Goal: Feedback & Contribution: Submit feedback/report problem

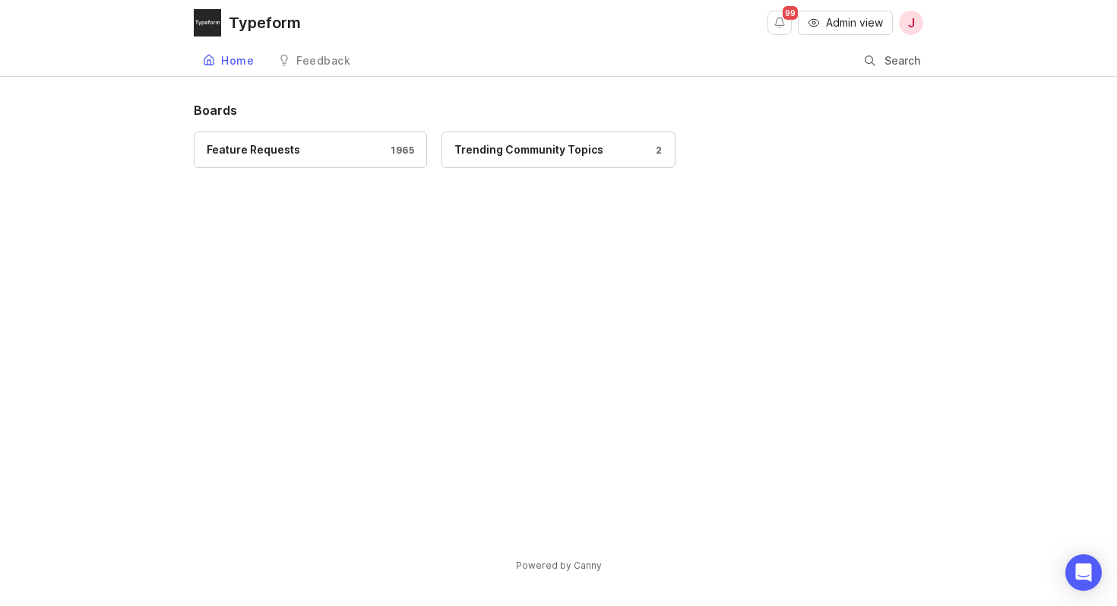
click at [306, 147] on div "Feature Requests 1965" at bounding box center [311, 149] width 208 height 17
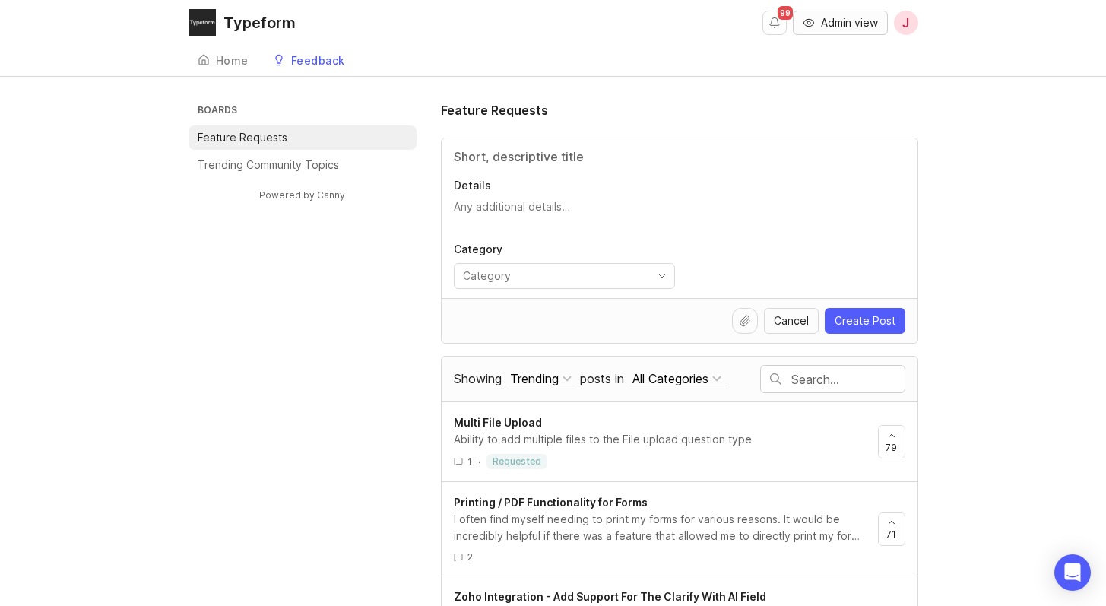
click at [849, 15] on span "Admin view" at bounding box center [849, 22] width 57 height 15
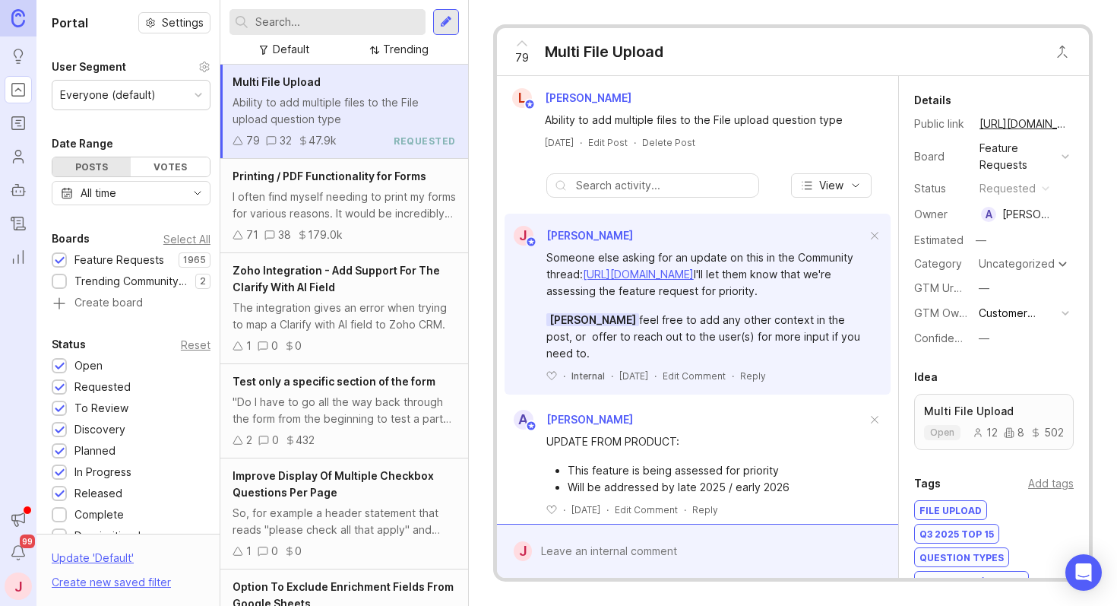
click at [336, 27] on input "text" at bounding box center [337, 22] width 164 height 17
type input "OK button"
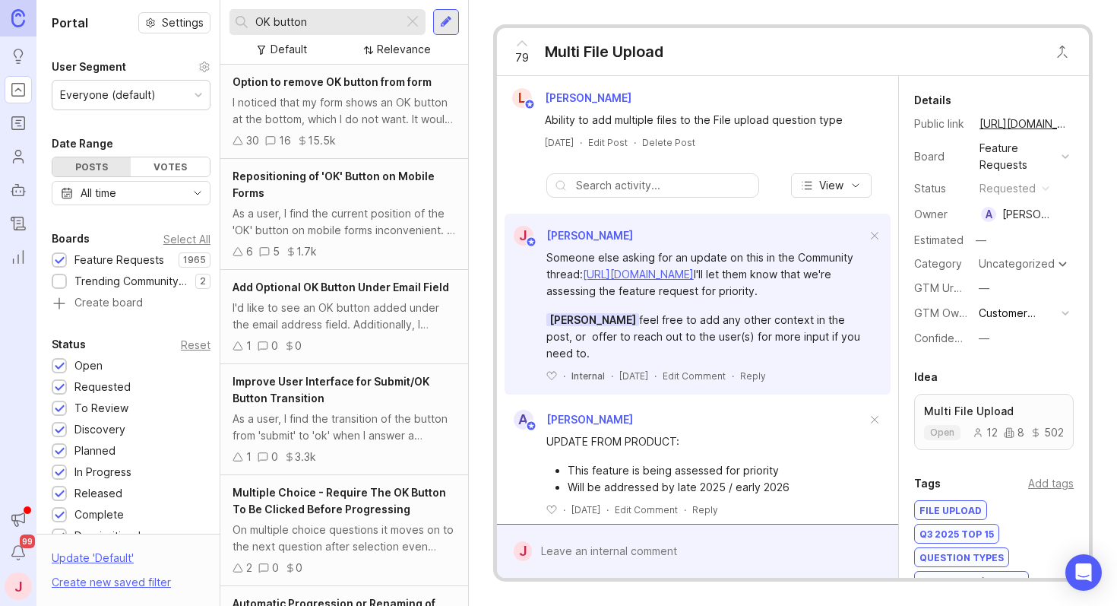
click at [363, 122] on div "I noticed that my form shows an OK button at the bottom, which I do not want. I…" at bounding box center [344, 110] width 223 height 33
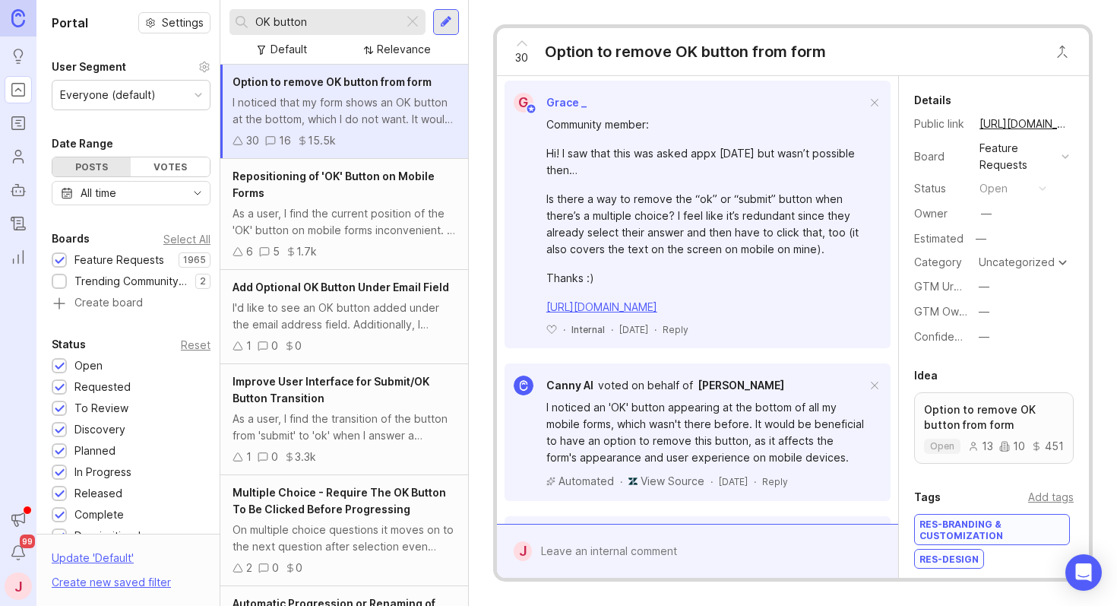
scroll to position [676, 0]
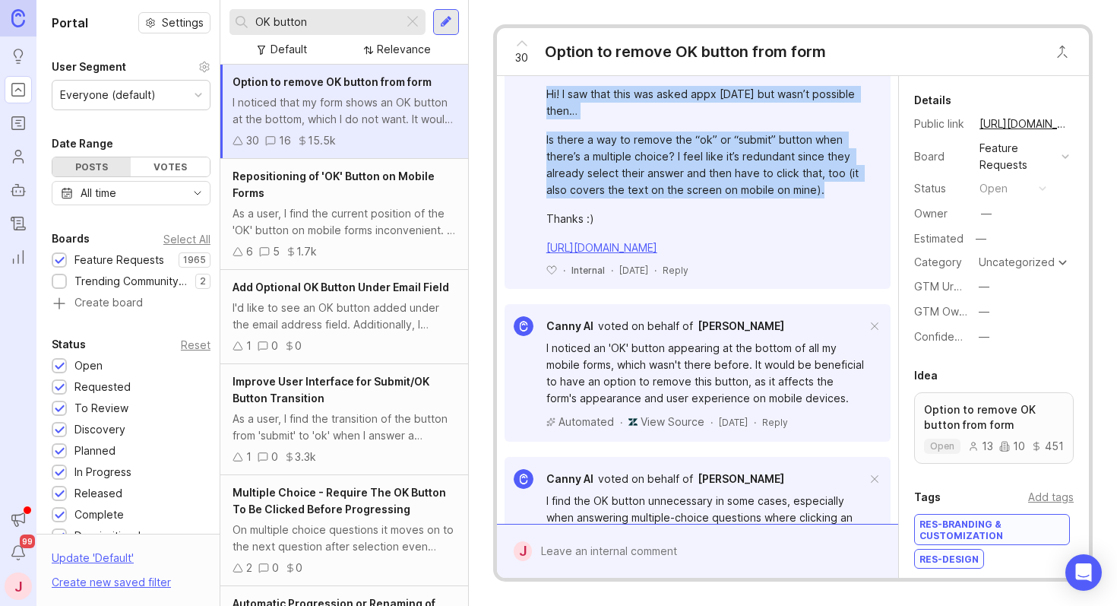
drag, startPoint x: 729, startPoint y: 229, endPoint x: 617, endPoint y: 151, distance: 136.0
click at [617, 151] on div "Community member: Hi! I saw that this was asked appx [DATE] but wasn’t possible…" at bounding box center [706, 156] width 320 height 199
drag, startPoint x: 610, startPoint y: 158, endPoint x: 841, endPoint y: 276, distance: 259.4
click at [841, 256] on div "Community member: Hi! I saw that this was asked appx [DATE] but wasn’t possible…" at bounding box center [706, 156] width 320 height 199
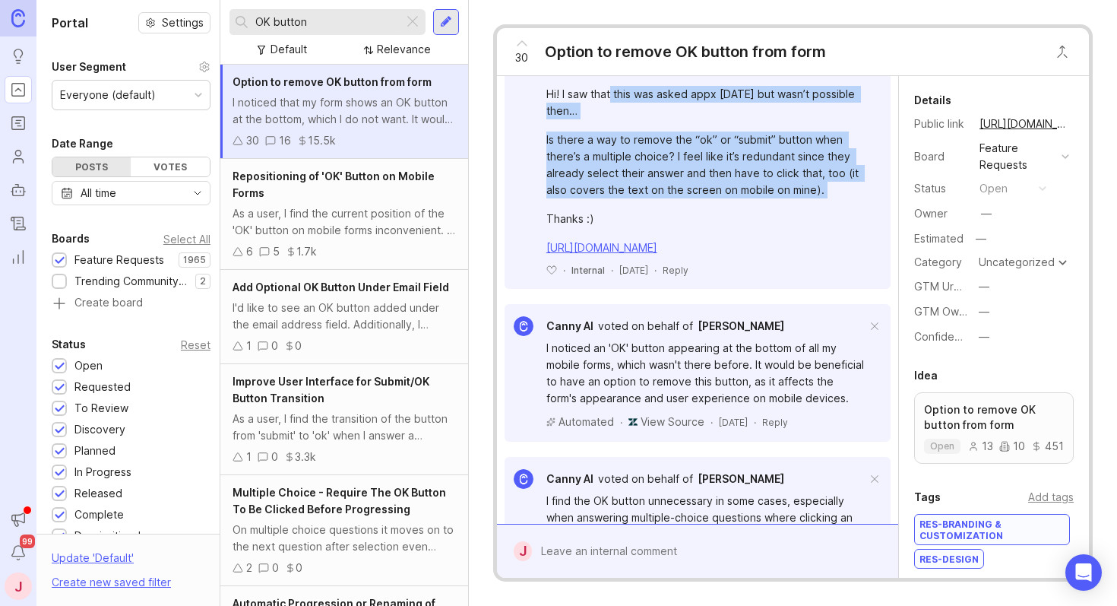
click at [842, 256] on div "Community member: Hi! I saw that this was asked appx [DATE] but wasn’t possible…" at bounding box center [706, 156] width 320 height 199
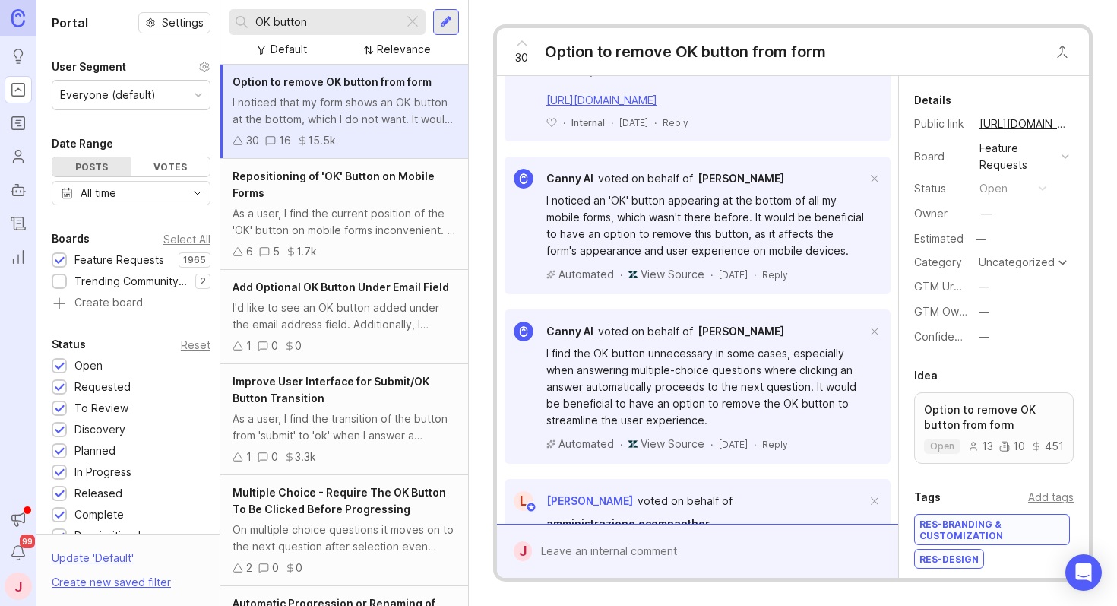
scroll to position [914, 0]
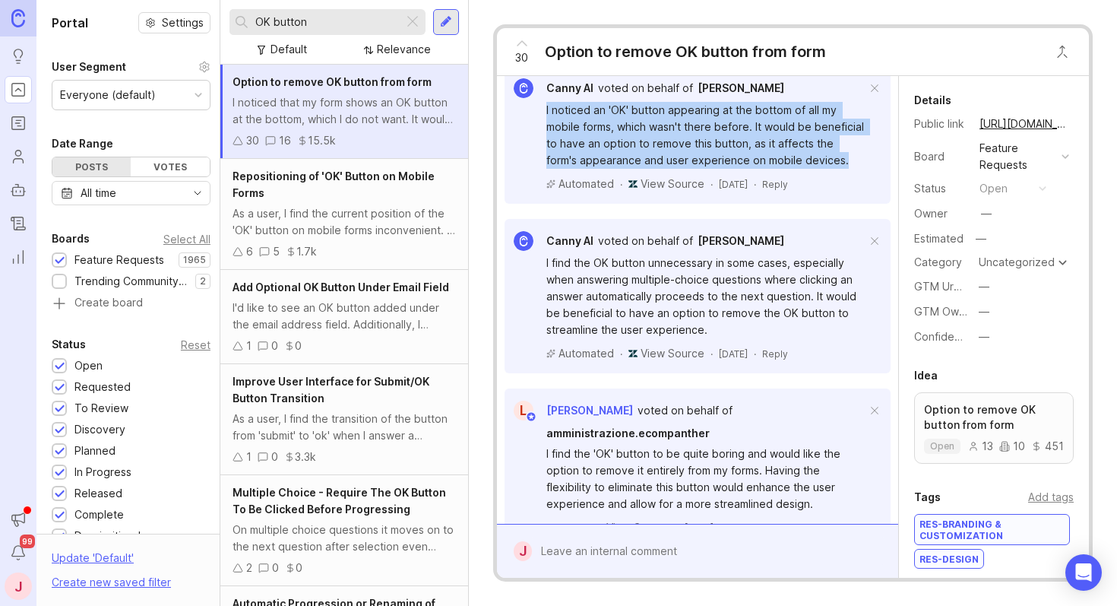
drag, startPoint x: 690, startPoint y: 253, endPoint x: 527, endPoint y: 195, distance: 173.6
click at [527, 192] on div "I noticed an 'OK' button appearing at the bottom of all my mobile forms, which …" at bounding box center [698, 144] width 386 height 93
click at [628, 169] on div "I noticed an 'OK' button appearing at the bottom of all my mobile forms, which …" at bounding box center [706, 135] width 320 height 67
drag, startPoint x: 731, startPoint y: 255, endPoint x: 543, endPoint y: 198, distance: 197.2
click at [543, 192] on div "I noticed an 'OK' button appearing at the bottom of all my mobile forms, which …" at bounding box center [698, 144] width 386 height 93
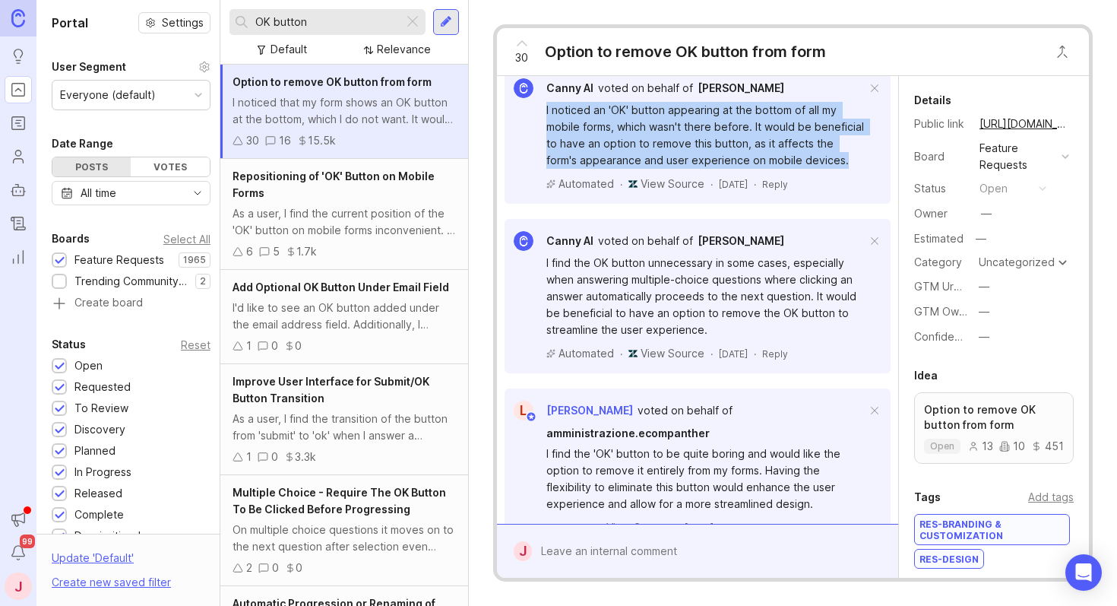
click at [615, 169] on div "I noticed an 'OK' button appearing at the bottom of all my mobile forms, which …" at bounding box center [706, 135] width 320 height 67
drag, startPoint x: 724, startPoint y: 258, endPoint x: 550, endPoint y: 197, distance: 184.4
click at [550, 169] on div "I noticed an 'OK' button appearing at the bottom of all my mobile forms, which …" at bounding box center [706, 135] width 320 height 67
click at [625, 169] on div "I noticed an 'OK' button appearing at the bottom of all my mobile forms, which …" at bounding box center [706, 135] width 320 height 67
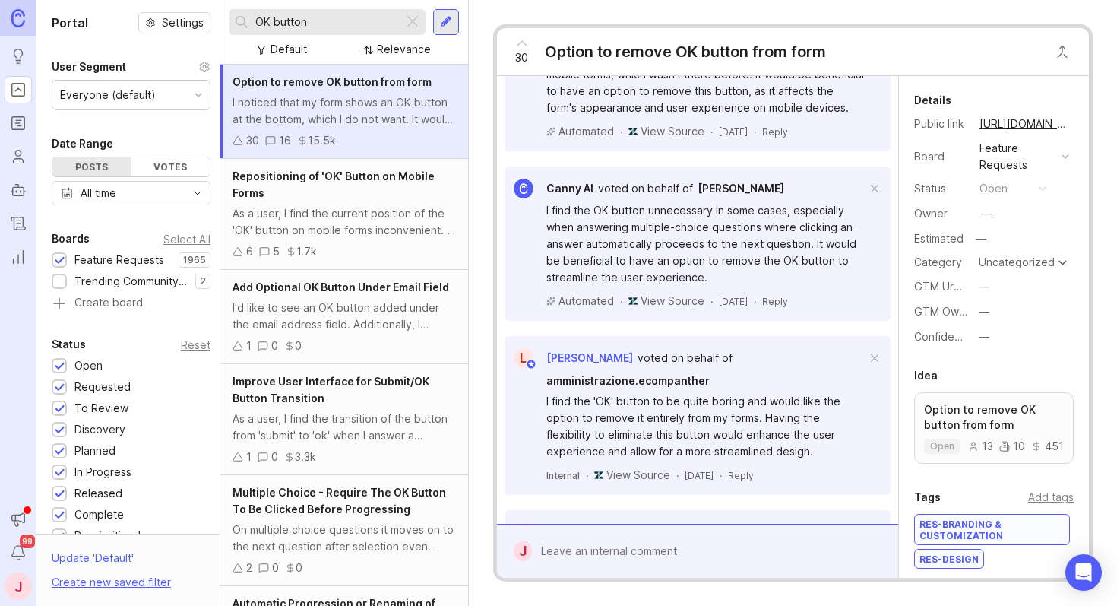
scroll to position [1041, 0]
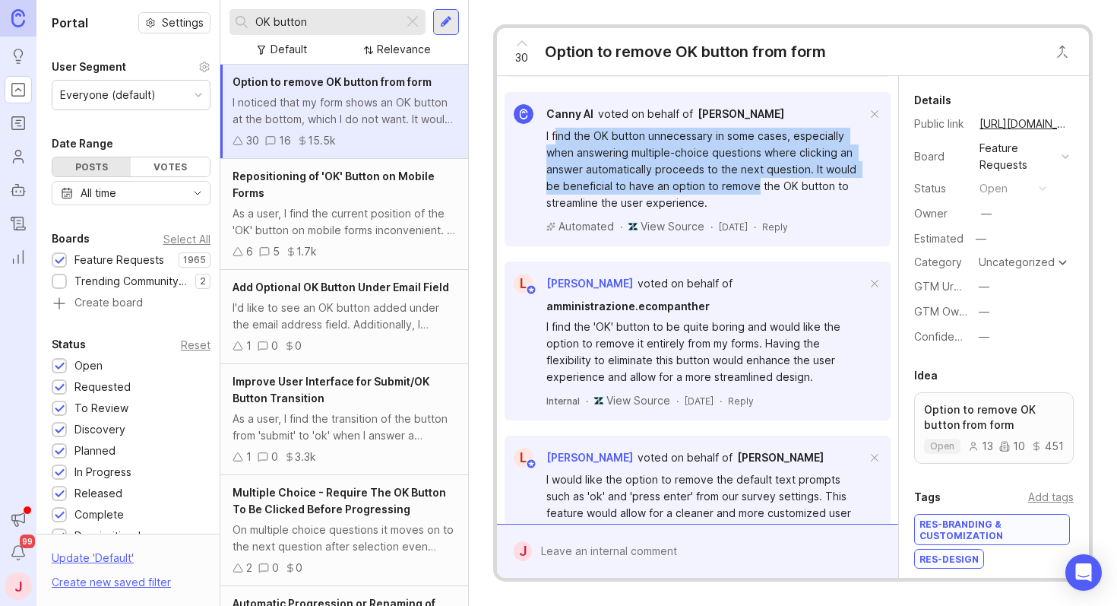
drag, startPoint x: 756, startPoint y: 294, endPoint x: 556, endPoint y: 236, distance: 207.6
click at [556, 211] on div "I find the OK button unnecessary in some cases, especially when answering multi…" at bounding box center [706, 170] width 320 height 84
click at [557, 211] on div "I find the OK button unnecessary in some cases, especially when answering multi…" at bounding box center [706, 170] width 320 height 84
drag, startPoint x: 550, startPoint y: 237, endPoint x: 722, endPoint y: 292, distance: 181.0
click at [722, 211] on div "I find the OK button unnecessary in some cases, especially when answering multi…" at bounding box center [706, 170] width 320 height 84
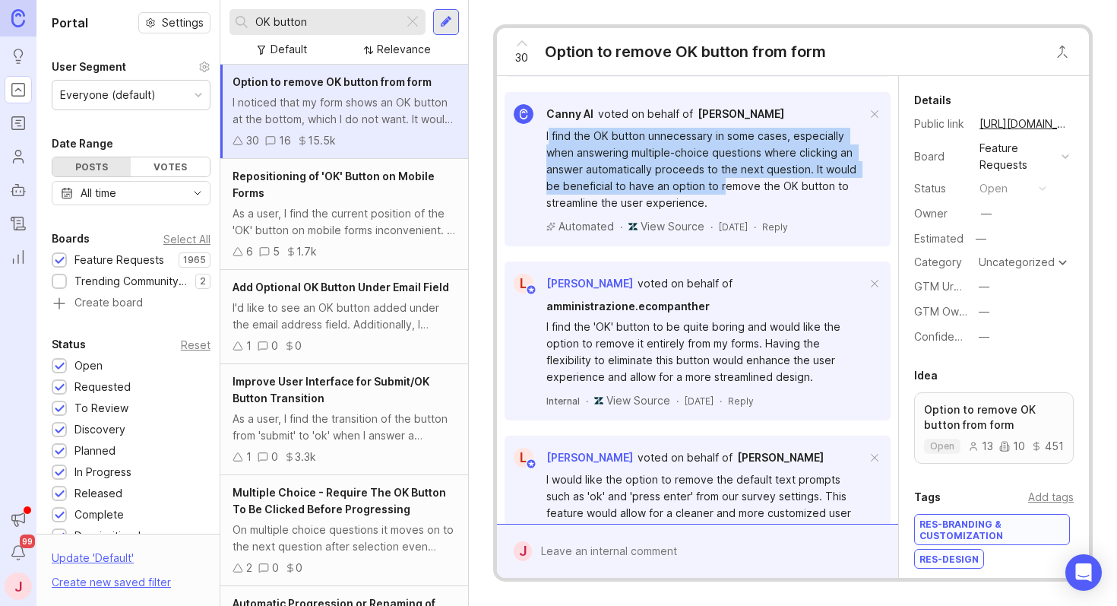
click at [722, 211] on div "I find the OK button unnecessary in some cases, especially when answering multi…" at bounding box center [706, 170] width 320 height 84
drag, startPoint x: 785, startPoint y: 306, endPoint x: 575, endPoint y: 241, distance: 220.2
click at [575, 211] on div "I find the OK button unnecessary in some cases, especially when answering multi…" at bounding box center [706, 170] width 320 height 84
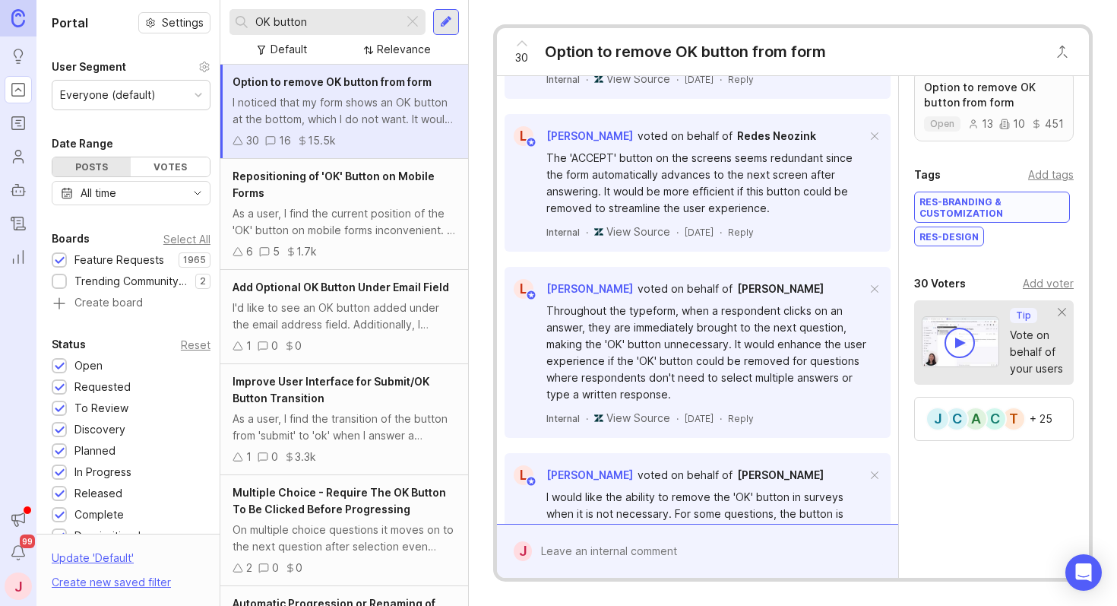
scroll to position [1232, 0]
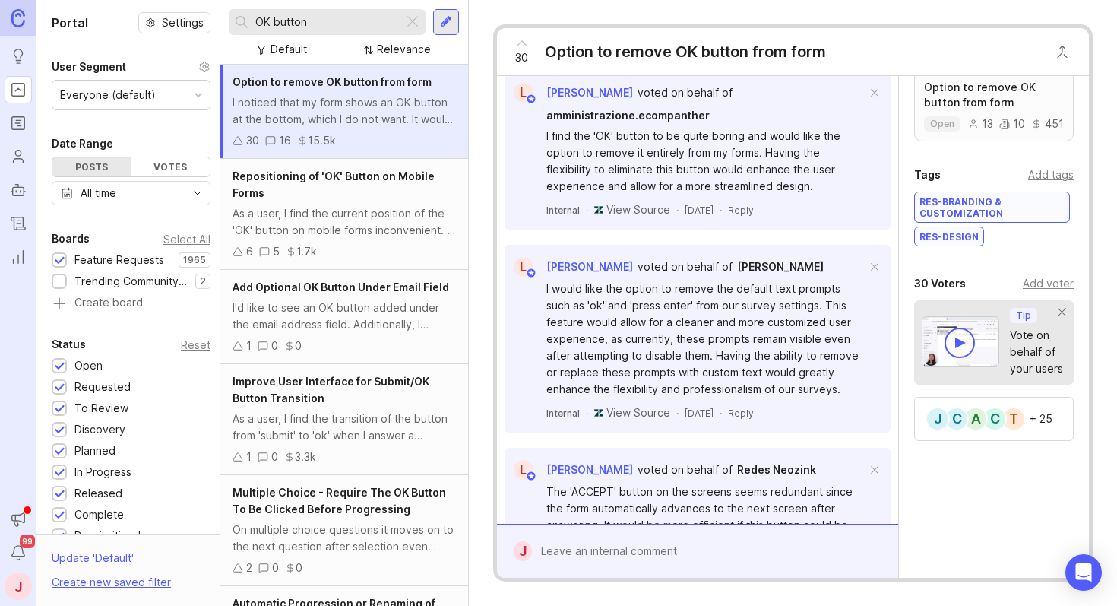
click at [597, 562] on div at bounding box center [708, 551] width 353 height 29
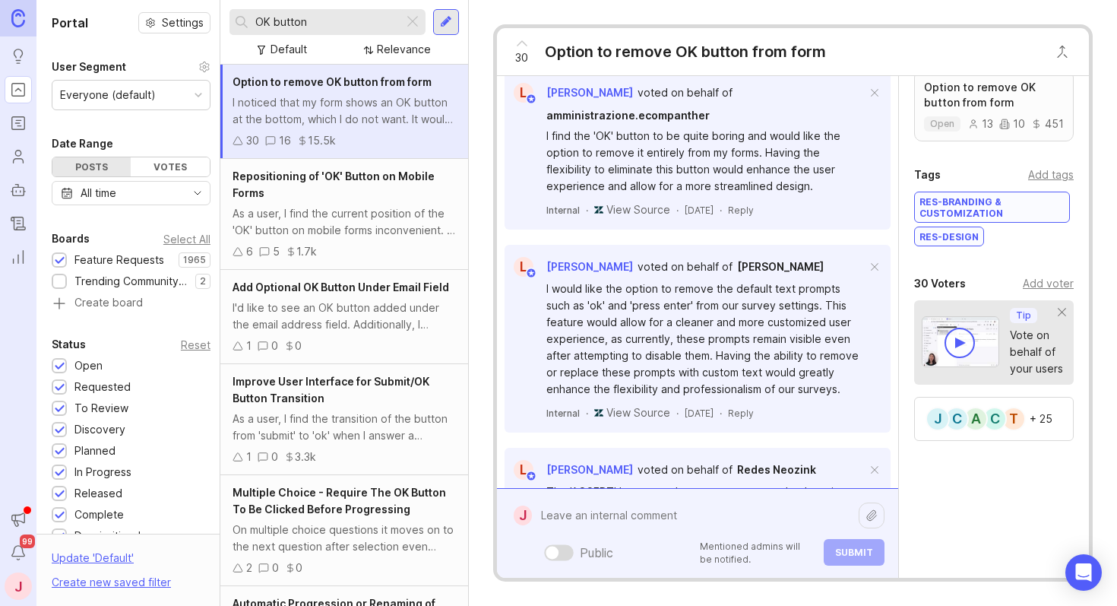
paste textarea "I noticed that when filling in my form on a mobile phone, sometimes swiping up/…"
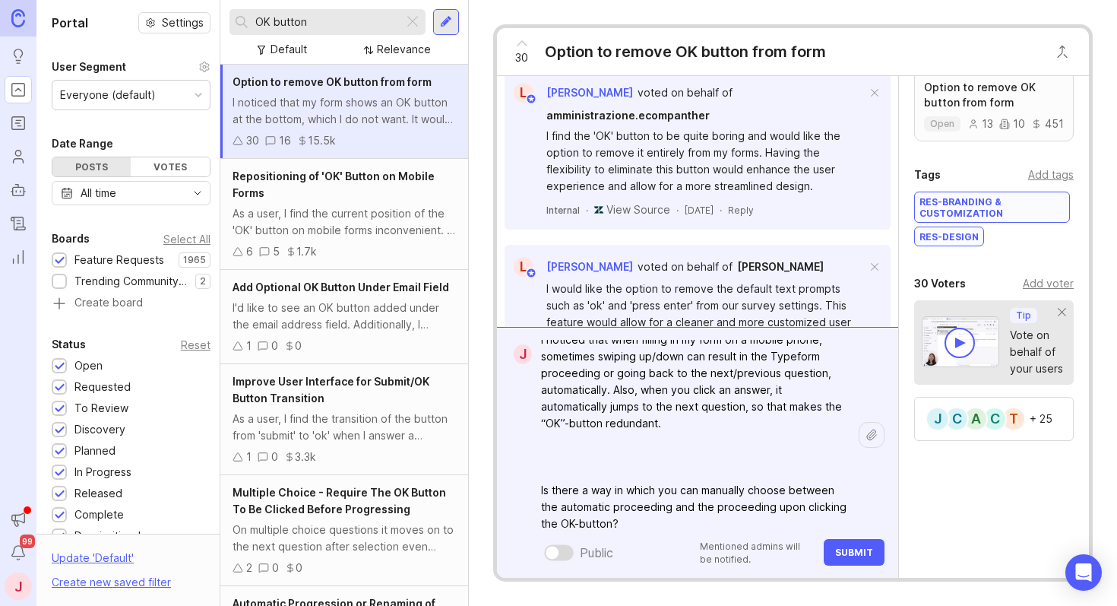
click at [568, 458] on textarea "I noticed that when filling in my form on a mobile phone, sometimes swiping up/…" at bounding box center [695, 431] width 327 height 213
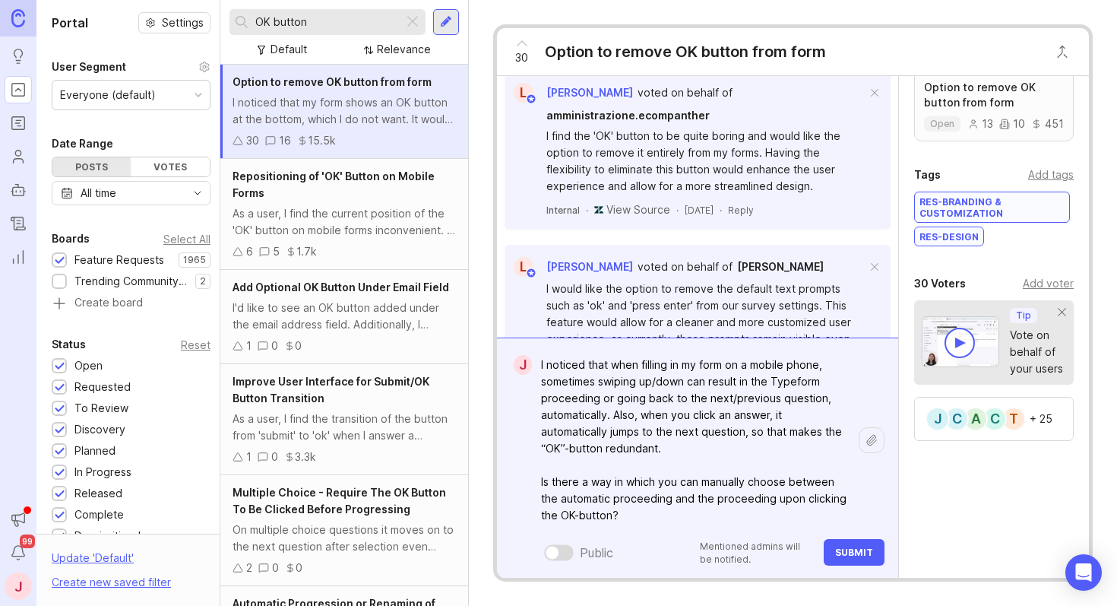
scroll to position [0, 0]
click at [541, 359] on textarea "I noticed that when filling in my form on a mobile phone, sometimes swiping up/…" at bounding box center [695, 439] width 327 height 179
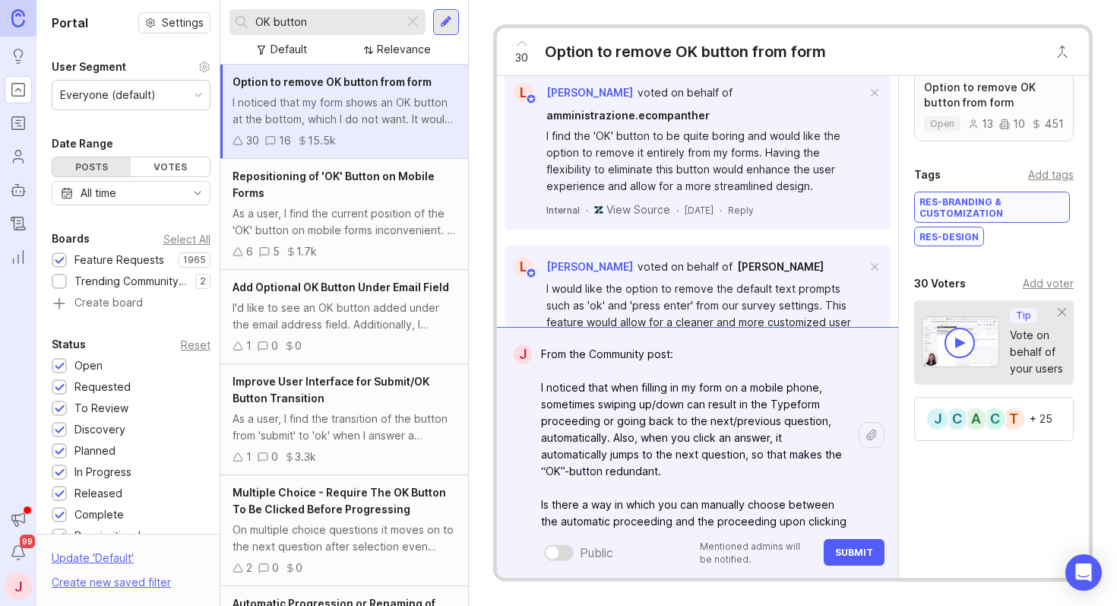
paste textarea "[URL][DOMAIN_NAME]"
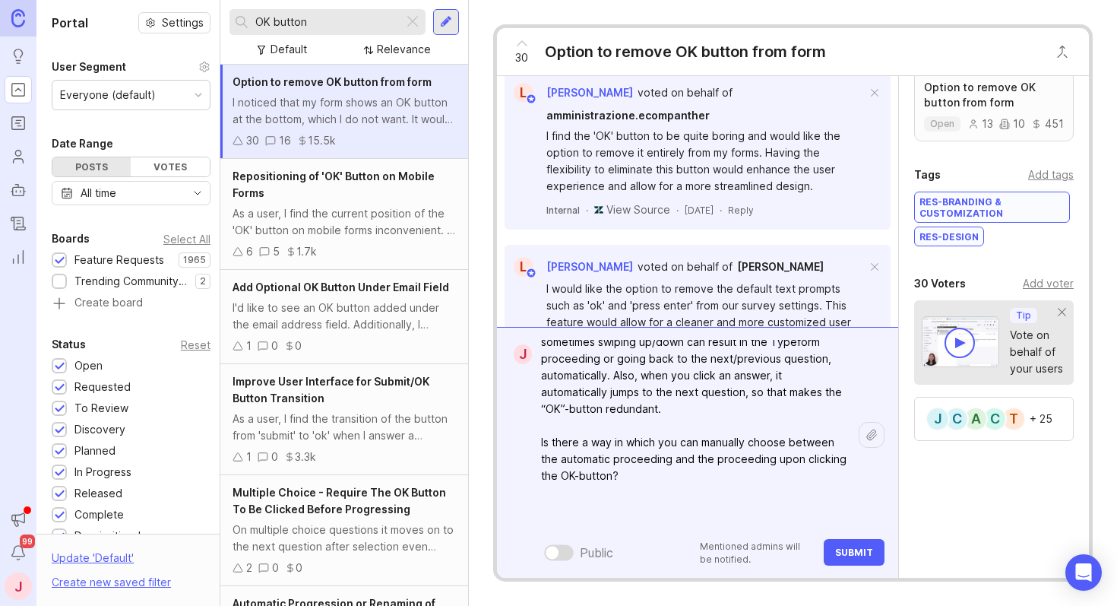
scroll to position [73, 0]
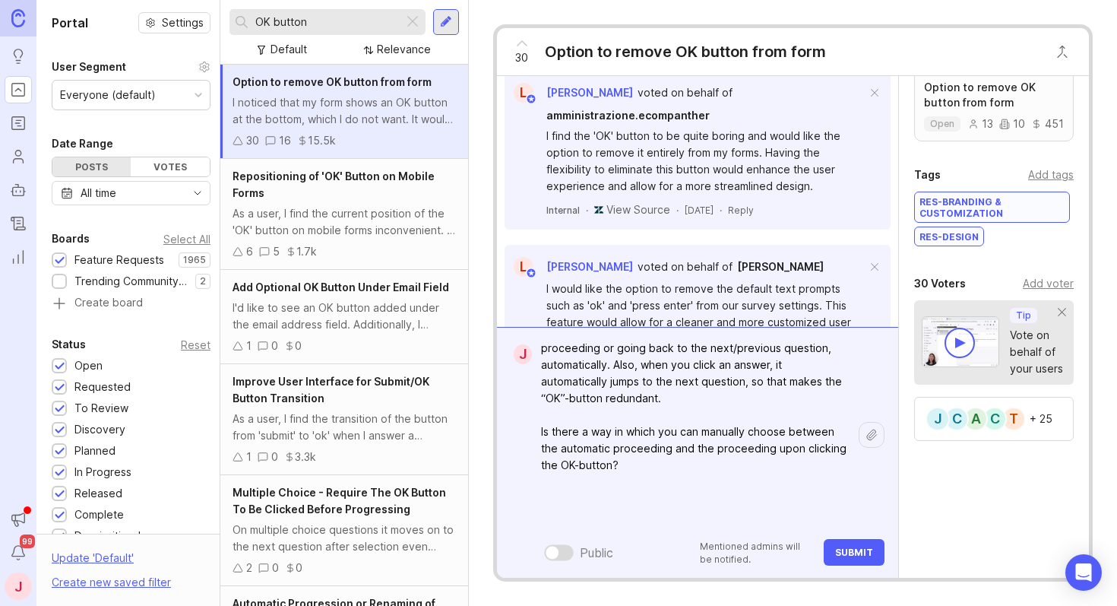
click at [540, 364] on textarea "From the Community post: [URL][DOMAIN_NAME] I noticed that when filling in my f…" at bounding box center [695, 398] width 327 height 263
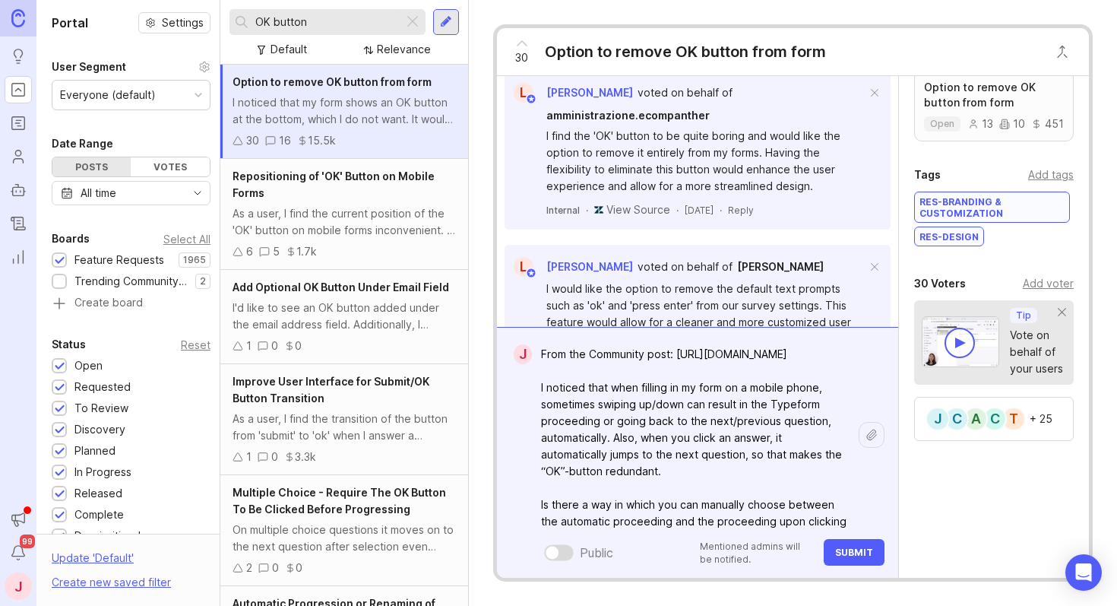
drag, startPoint x: 626, startPoint y: 417, endPoint x: 524, endPoint y: 351, distance: 120.4
click at [524, 351] on form "J From the Community post: [URL][DOMAIN_NAME] I noticed that when filling in my…" at bounding box center [697, 452] width 401 height 251
click at [592, 412] on textarea "From the Community post: [URL][DOMAIN_NAME] I noticed that when filling in my f…" at bounding box center [695, 471] width 327 height 263
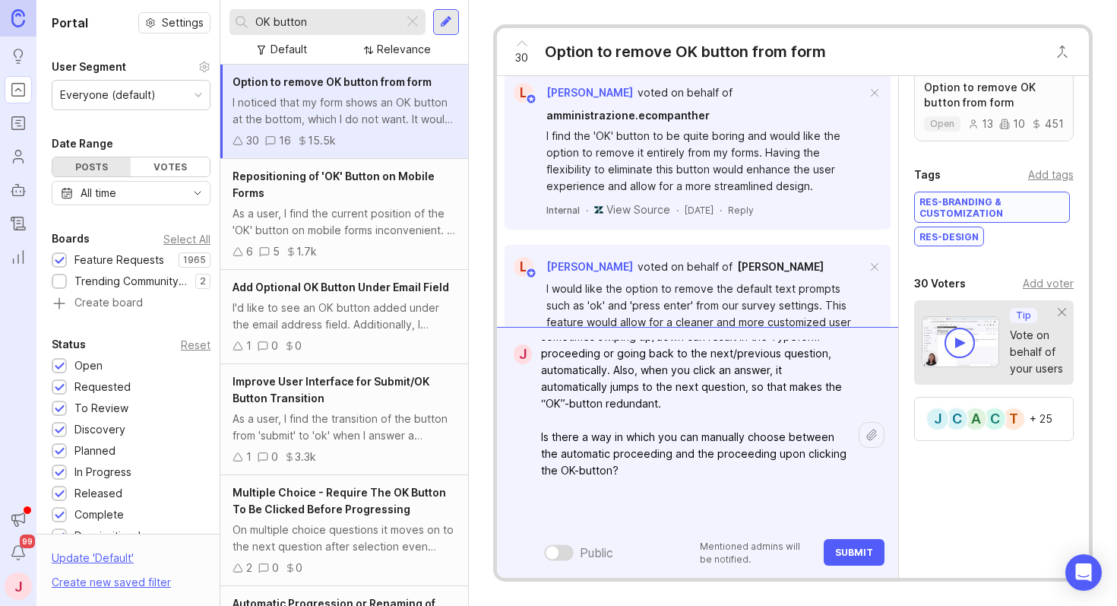
scroll to position [73, 0]
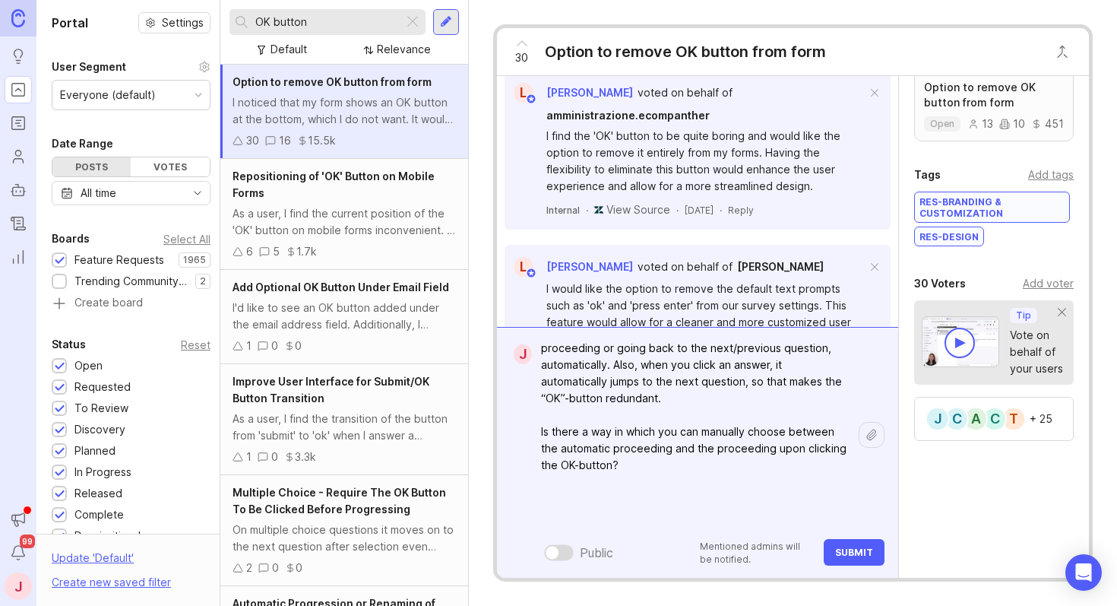
type textarea "From the Community post: [URL][DOMAIN_NAME] I noticed that when filling in my f…"
click at [861, 553] on span "Submit" at bounding box center [854, 551] width 38 height 11
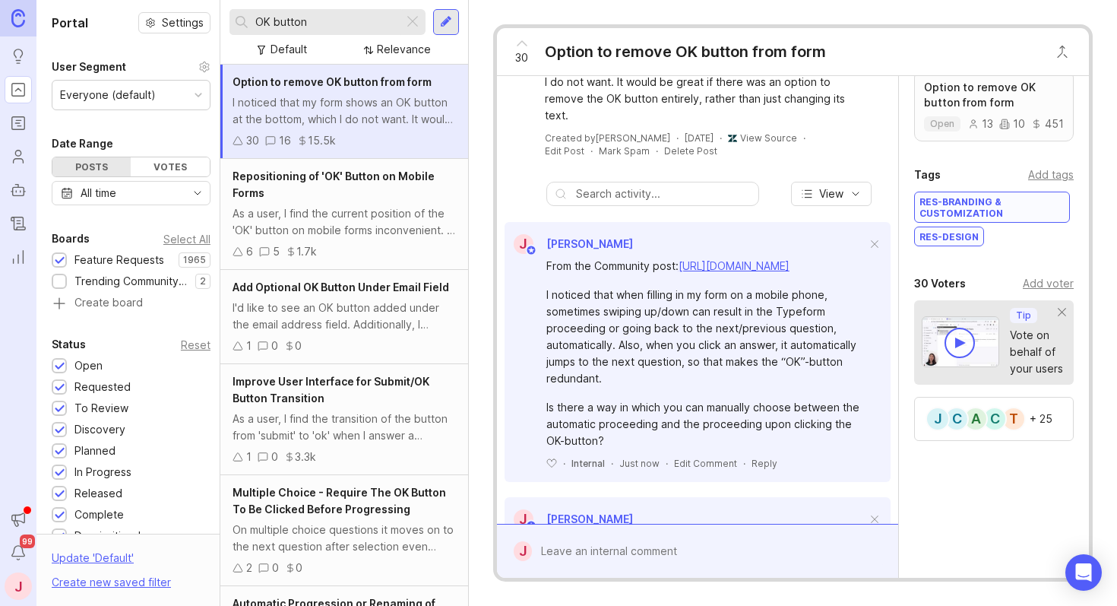
scroll to position [0, 0]
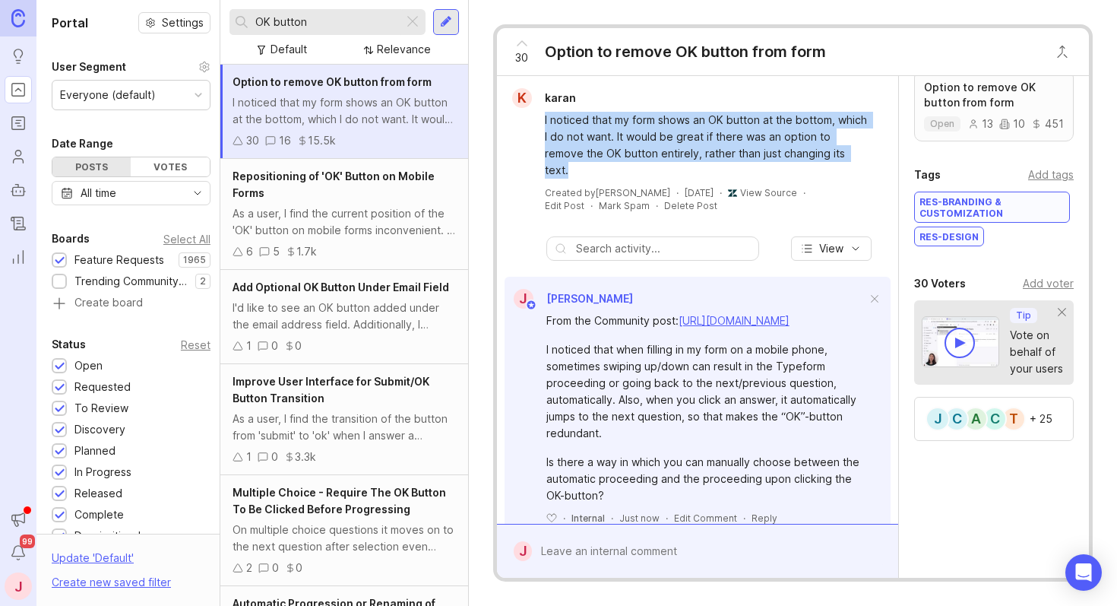
drag, startPoint x: 679, startPoint y: 166, endPoint x: 575, endPoint y: 109, distance: 118.7
click at [575, 109] on div "I noticed that my form shows an OK button at the bottom, which I do not want. I…" at bounding box center [697, 143] width 389 height 71
click at [613, 125] on div "I noticed that my form shows an OK button at the bottom, which I do not want. I…" at bounding box center [706, 145] width 323 height 67
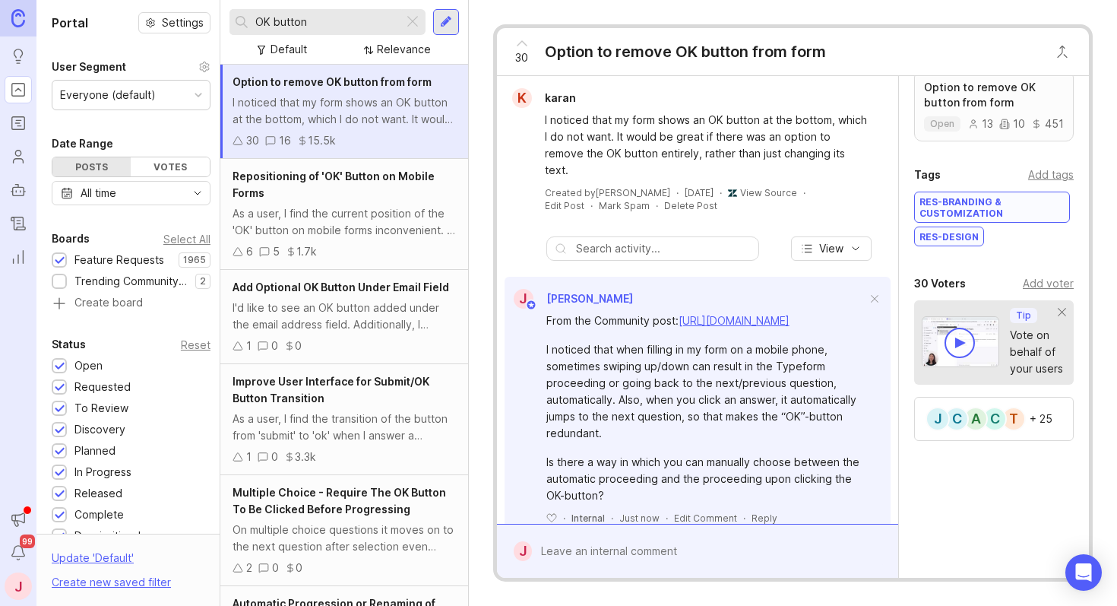
click at [1033, 287] on div "Add voter" at bounding box center [1048, 283] width 51 height 17
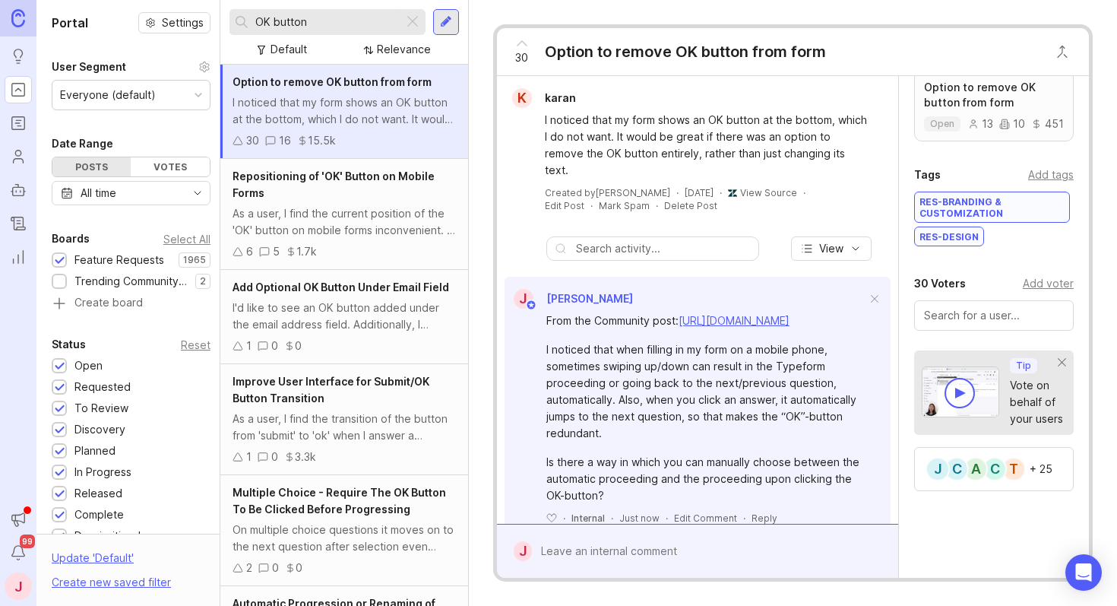
click at [1038, 279] on div "Add voter" at bounding box center [1048, 283] width 51 height 17
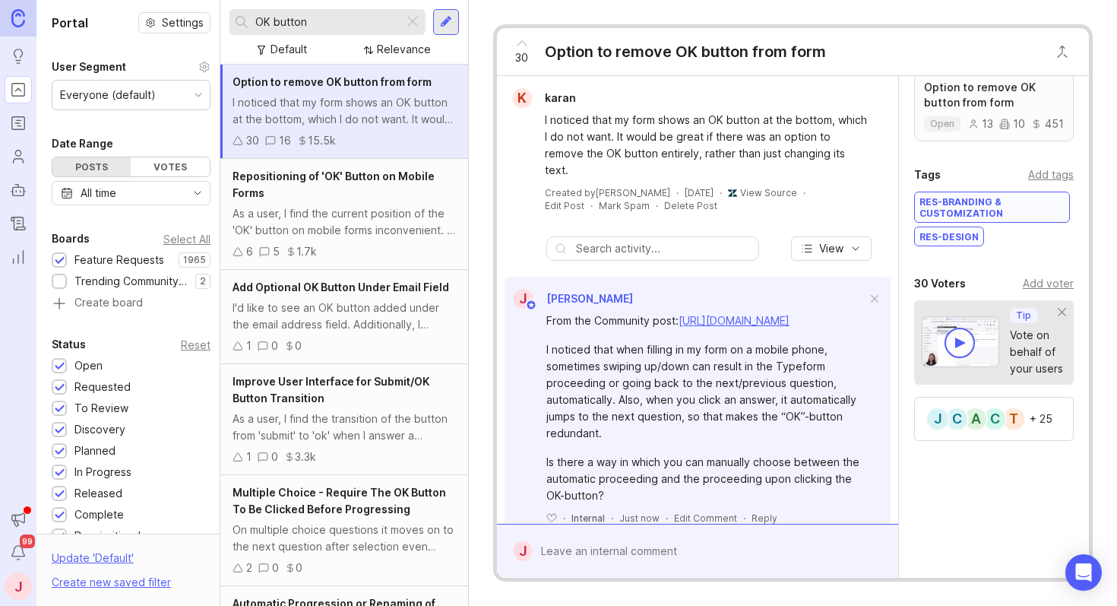
click at [1044, 279] on div "Add voter" at bounding box center [1048, 283] width 51 height 17
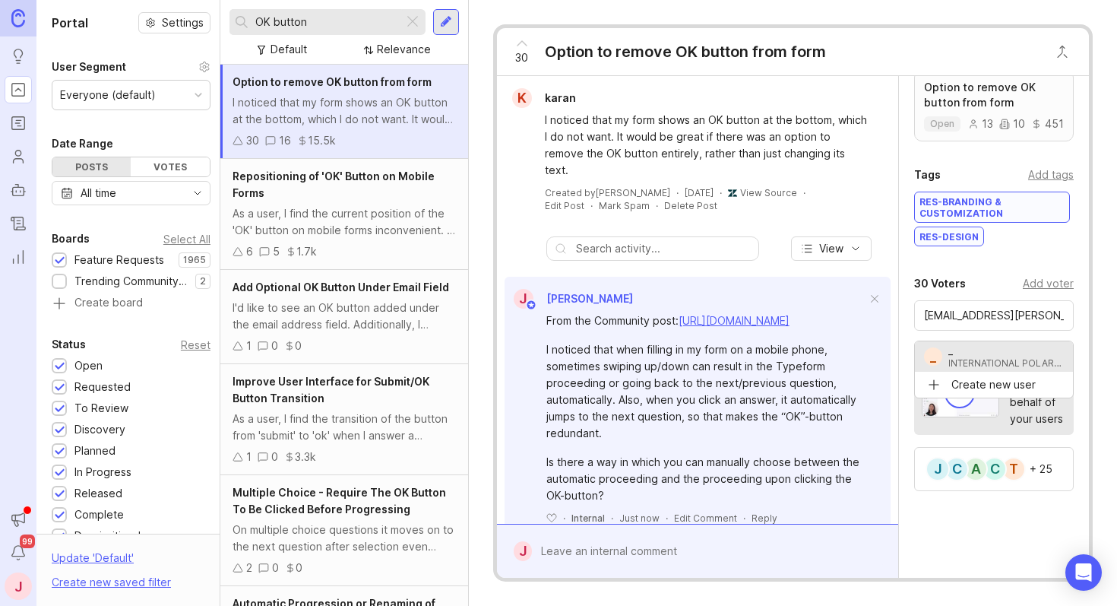
type input "_"
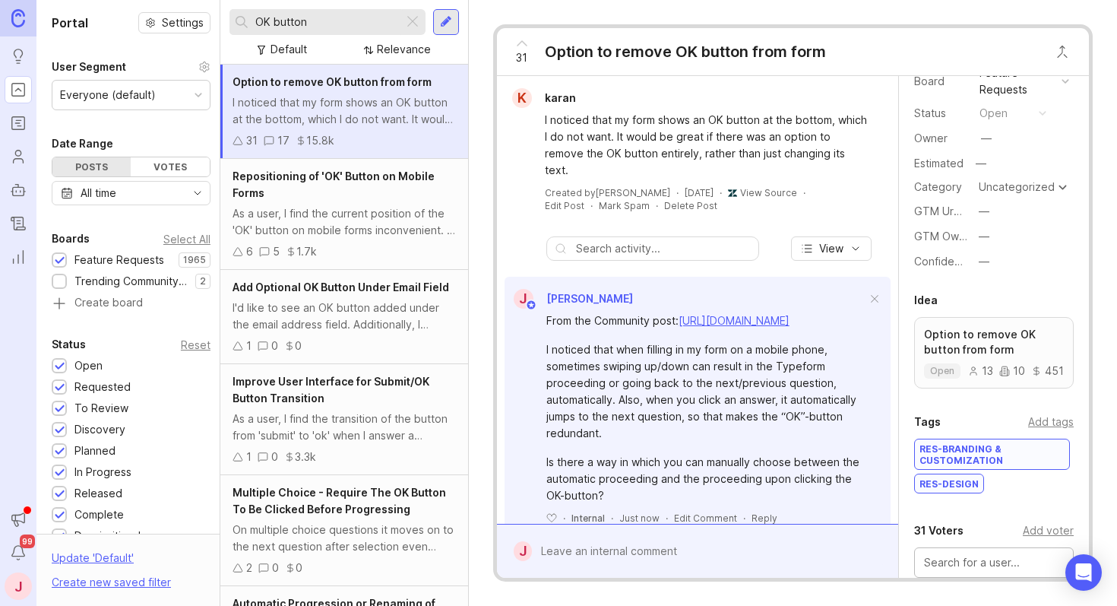
scroll to position [516, 0]
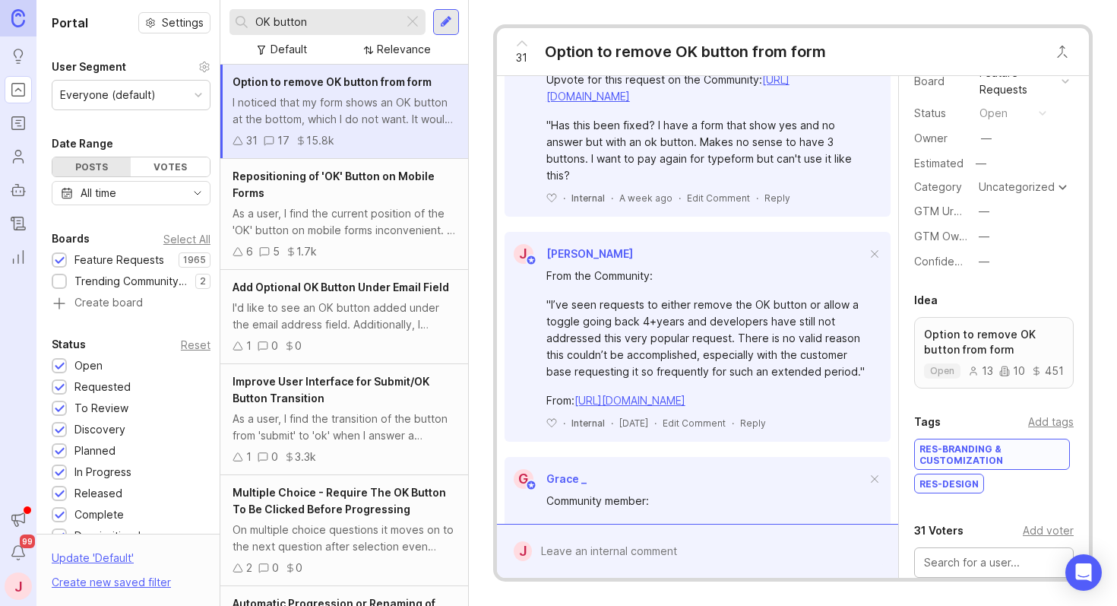
click at [597, 552] on div at bounding box center [708, 551] width 353 height 29
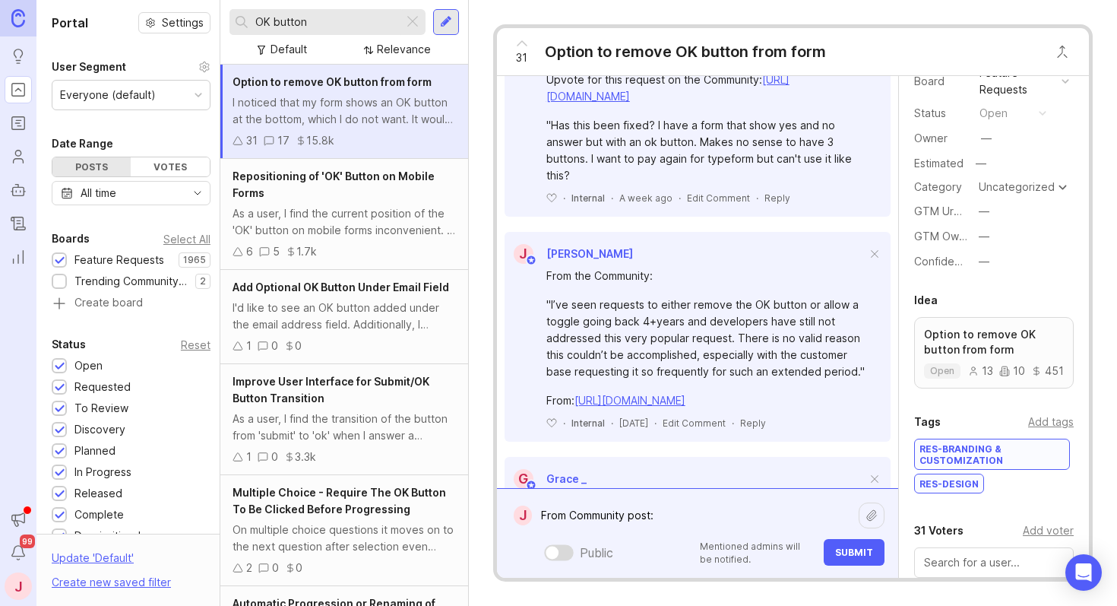
paste textarea "Hi, just following up — is there any solution available [DATE] to make this mor…"
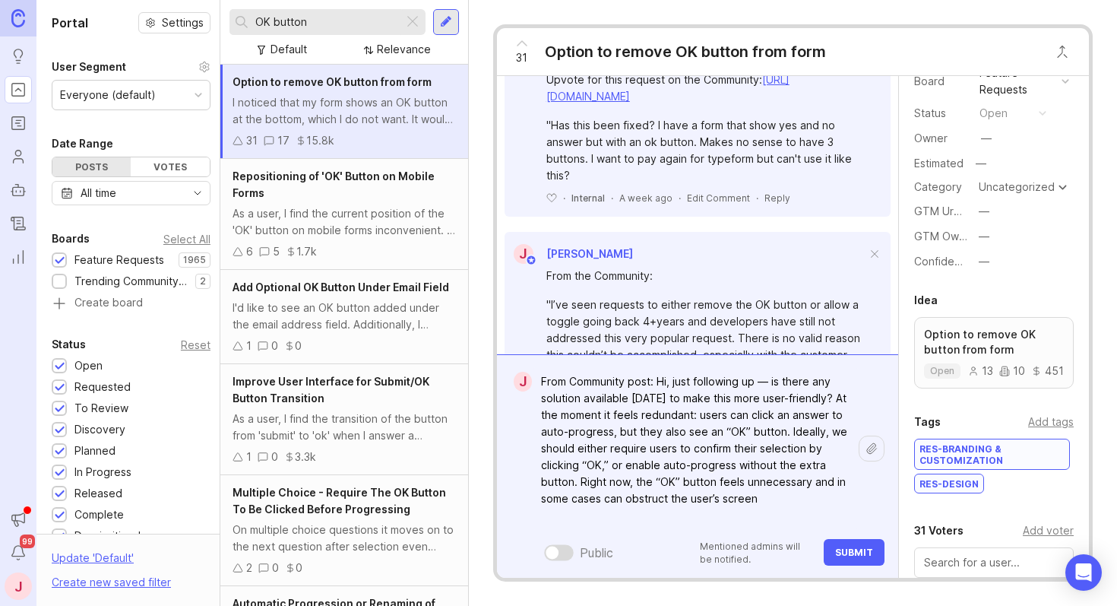
click at [662, 382] on textarea "From Community post: Hi, just following up — is there any solution available [D…" at bounding box center [695, 448] width 327 height 163
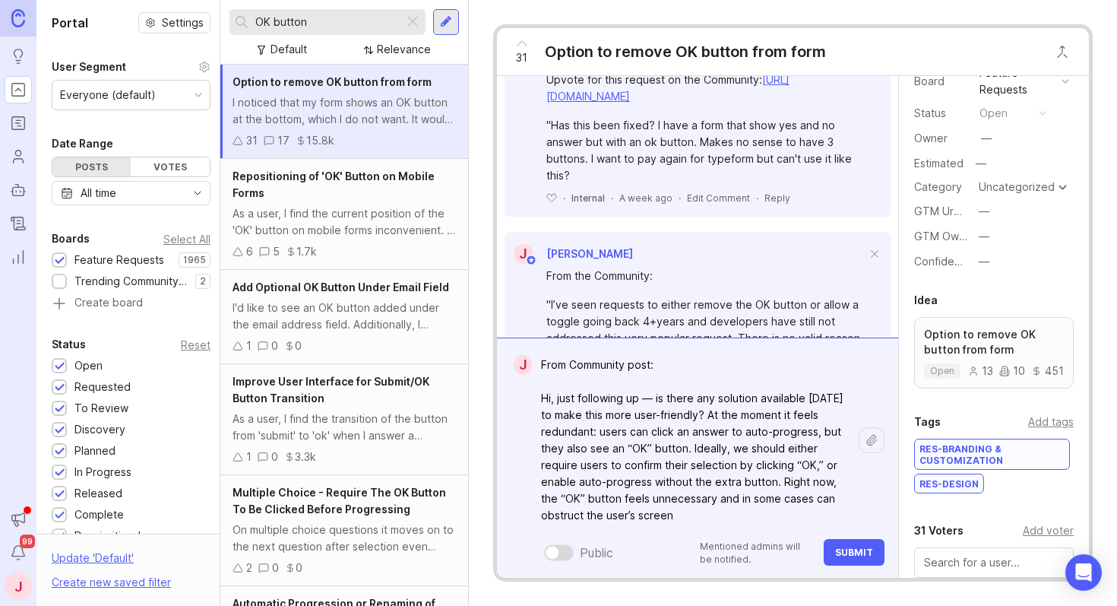
paste textarea "Hi, just following up — is there any solution available [DATE] to make this mor…"
paste textarea "[URL][DOMAIN_NAME]"
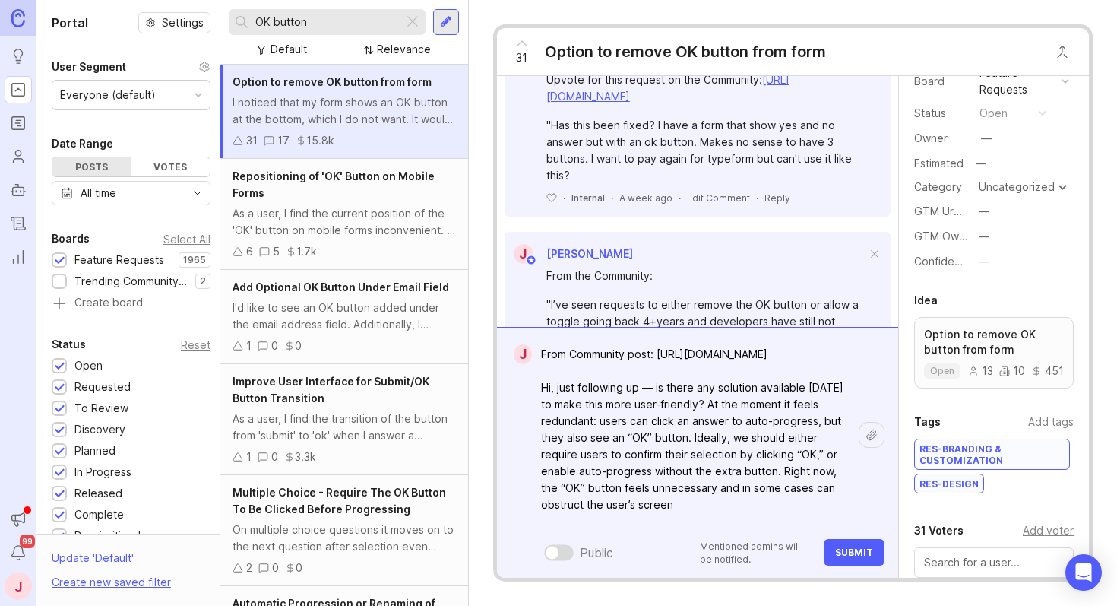
drag, startPoint x: 661, startPoint y: 439, endPoint x: 527, endPoint y: 442, distance: 134.6
click at [527, 442] on form "J From Community post: [URL][DOMAIN_NAME] Hi, just following up — is there any …" at bounding box center [697, 452] width 401 height 251
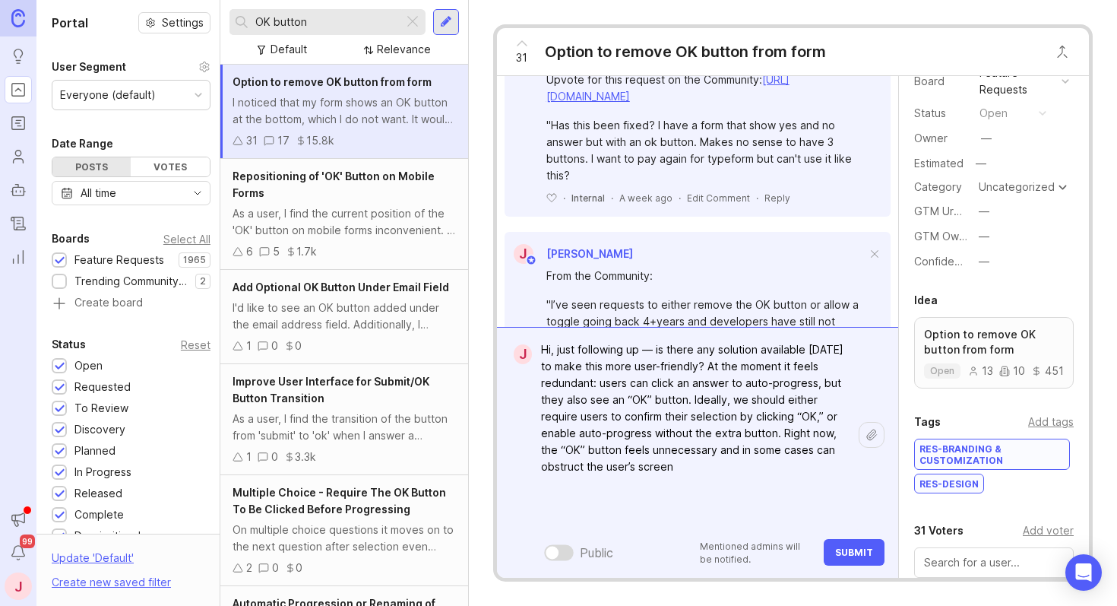
scroll to position [40, 0]
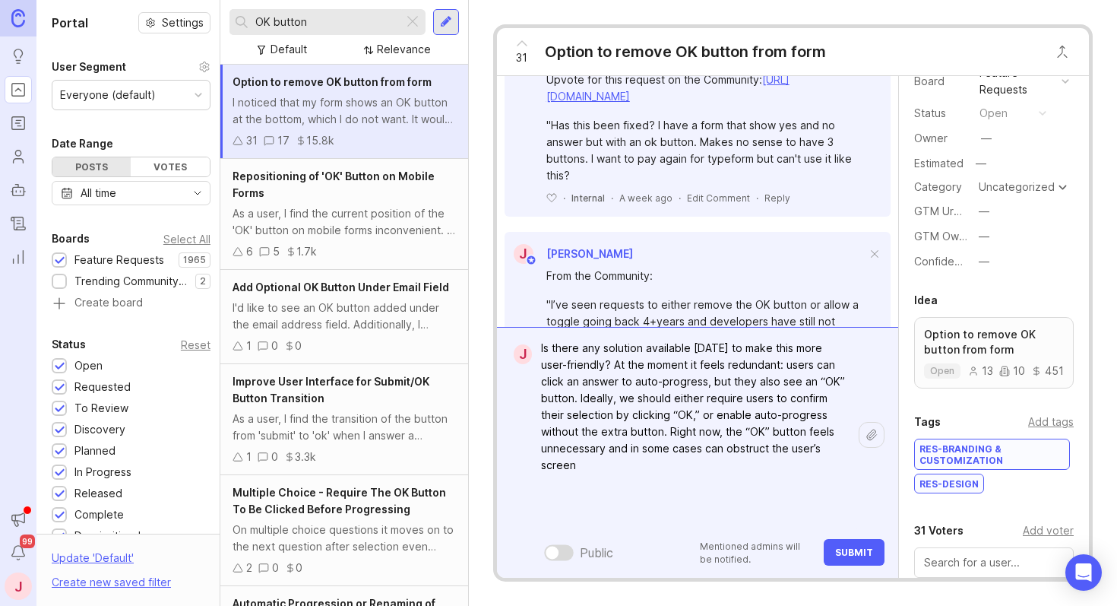
type textarea "From Community post: [URL][DOMAIN_NAME] Is there any solution available [DATE] …"
click at [1044, 531] on div "Add voter" at bounding box center [1048, 530] width 51 height 17
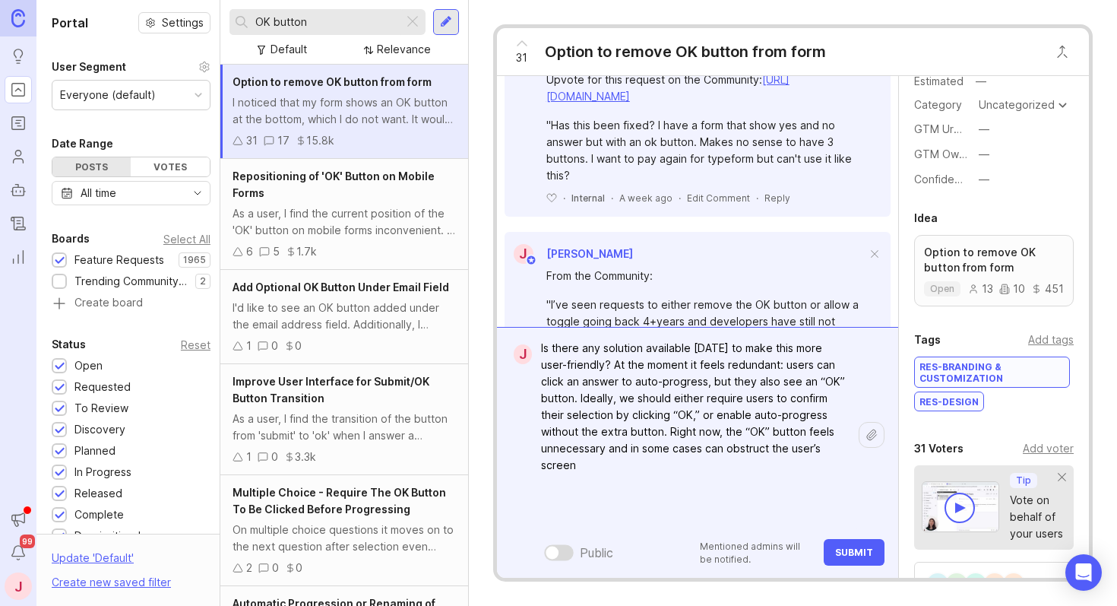
scroll to position [322, 0]
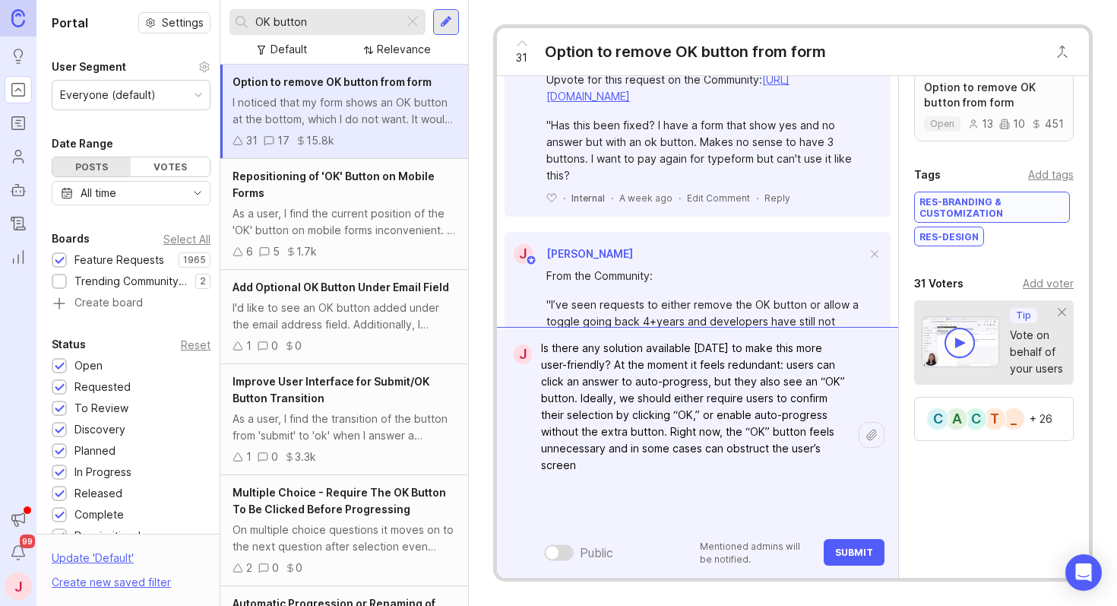
click at [1046, 287] on div "Add voter" at bounding box center [1048, 283] width 51 height 17
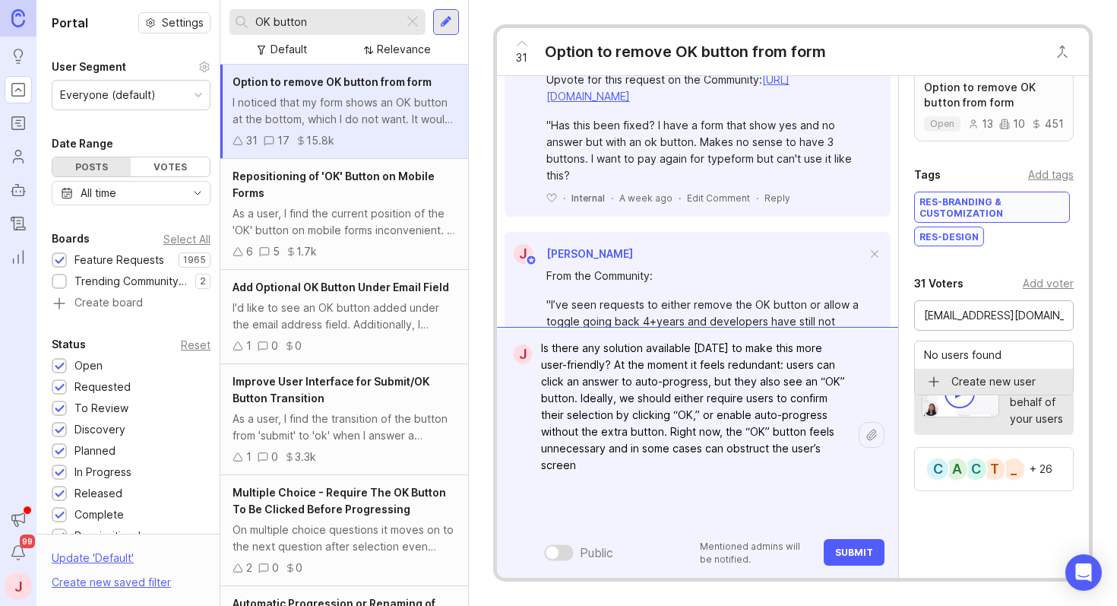
type input "[EMAIL_ADDRESS][DOMAIN_NAME]"
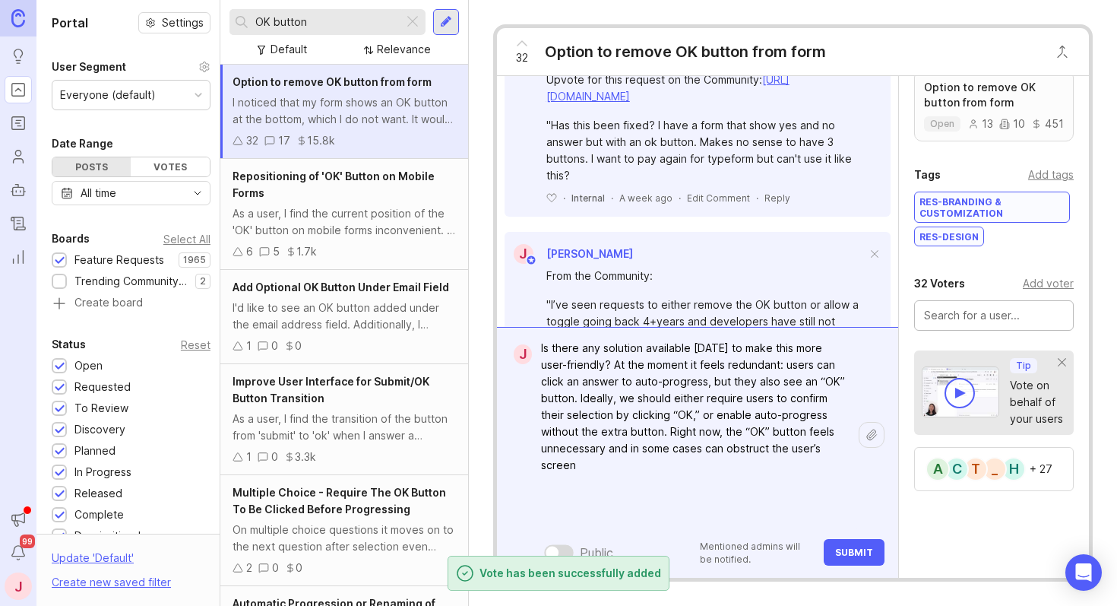
click at [825, 552] on button "Submit" at bounding box center [854, 552] width 61 height 27
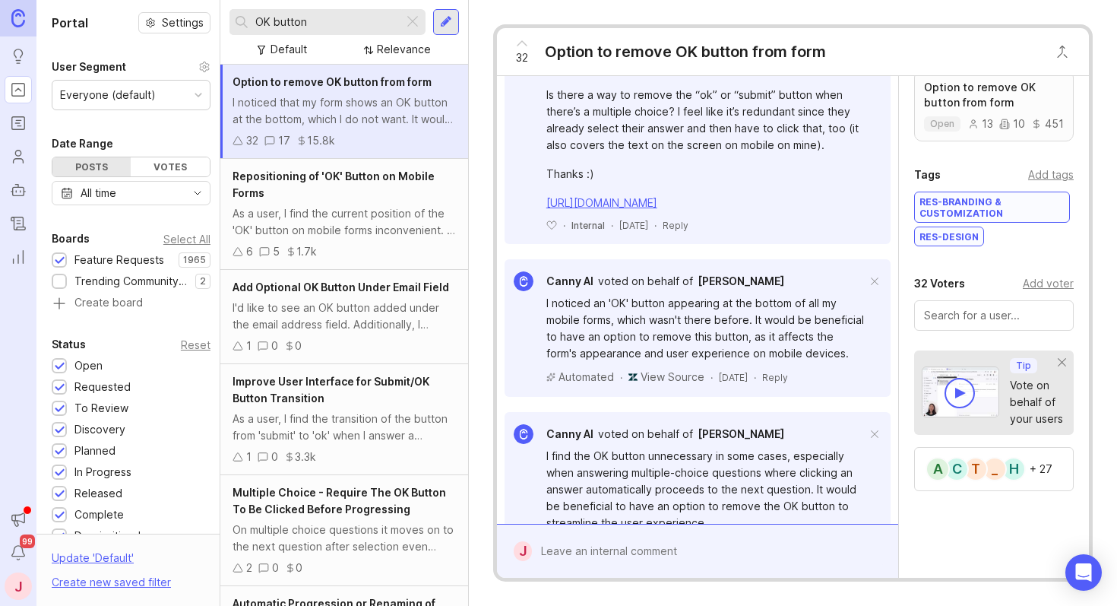
scroll to position [1241, 0]
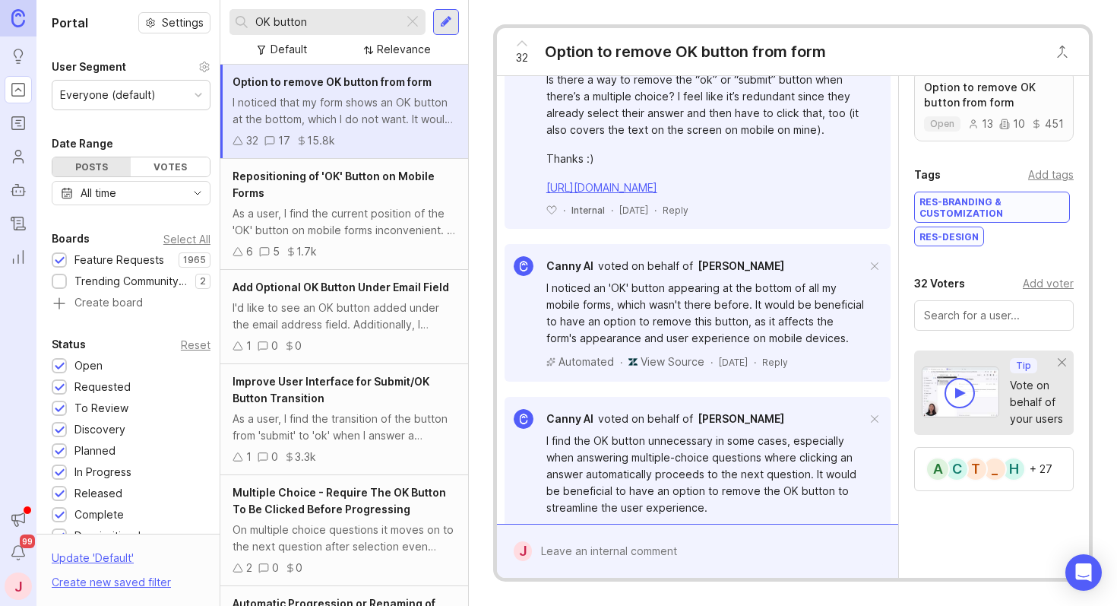
click at [594, 556] on div at bounding box center [708, 551] width 353 height 29
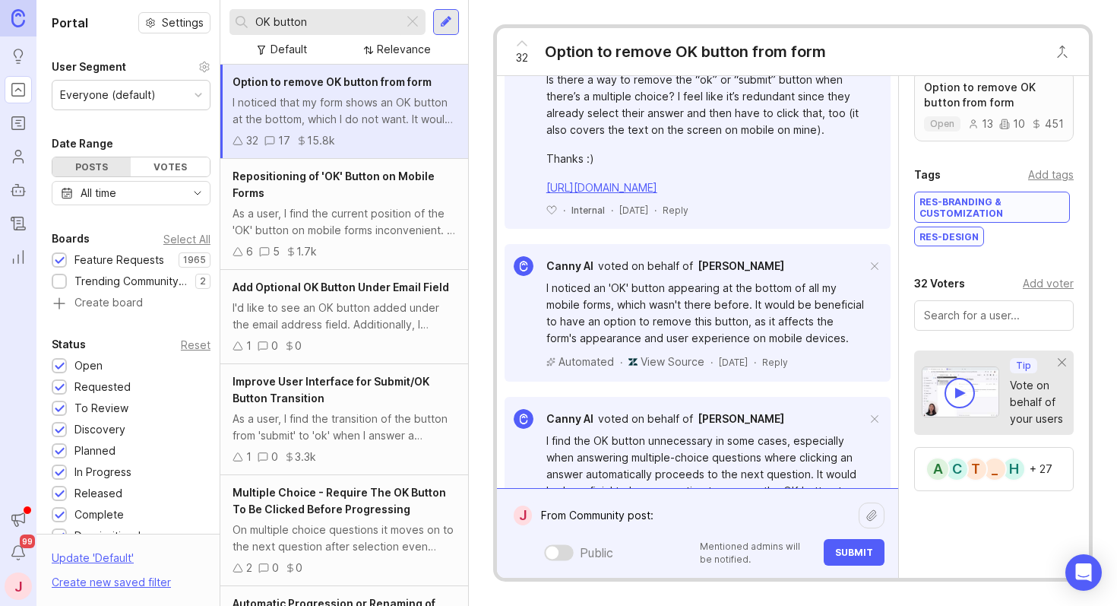
paste textarea "[URL][DOMAIN_NAME]"
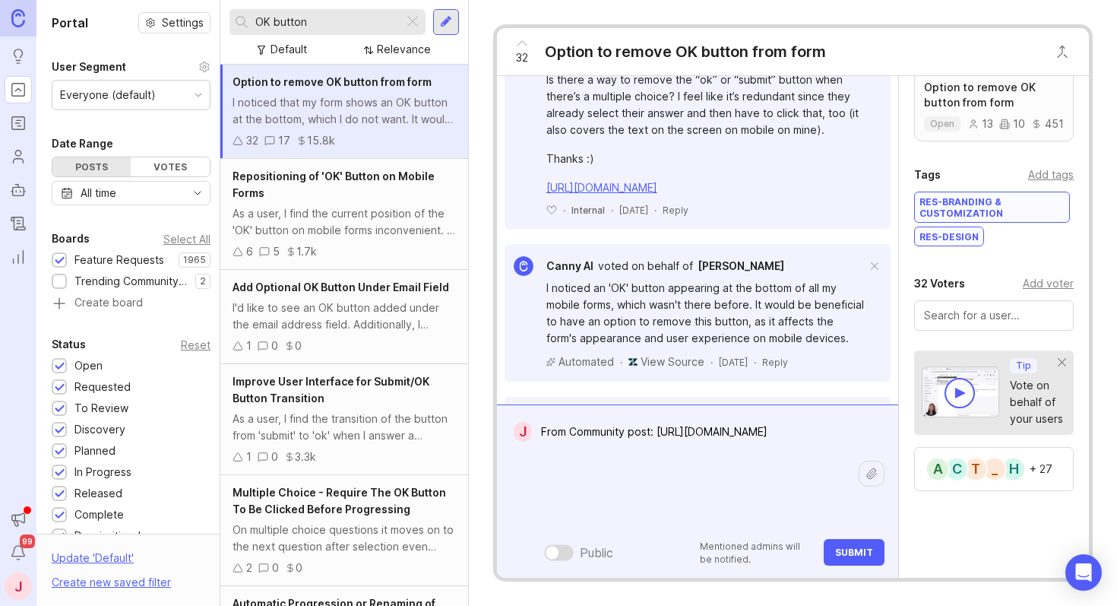
paste textarea "Please fix this, also having trouble with it"
type textarea "From Community post: [URL][DOMAIN_NAME] Please fix this, also having trouble wi…"
click at [866, 555] on span "Submit" at bounding box center [854, 551] width 38 height 11
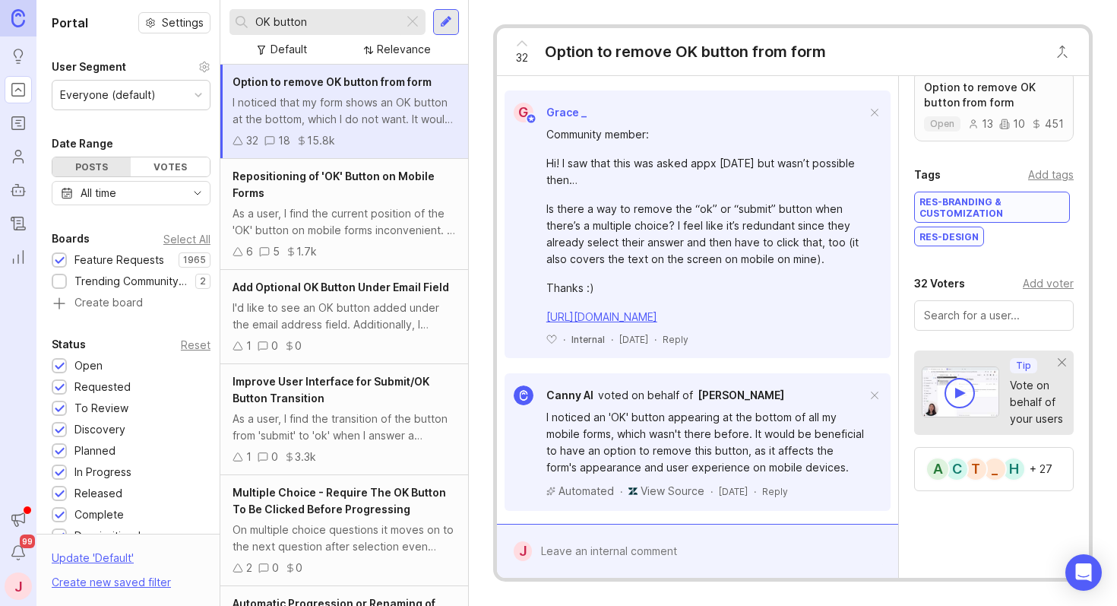
scroll to position [1421, 0]
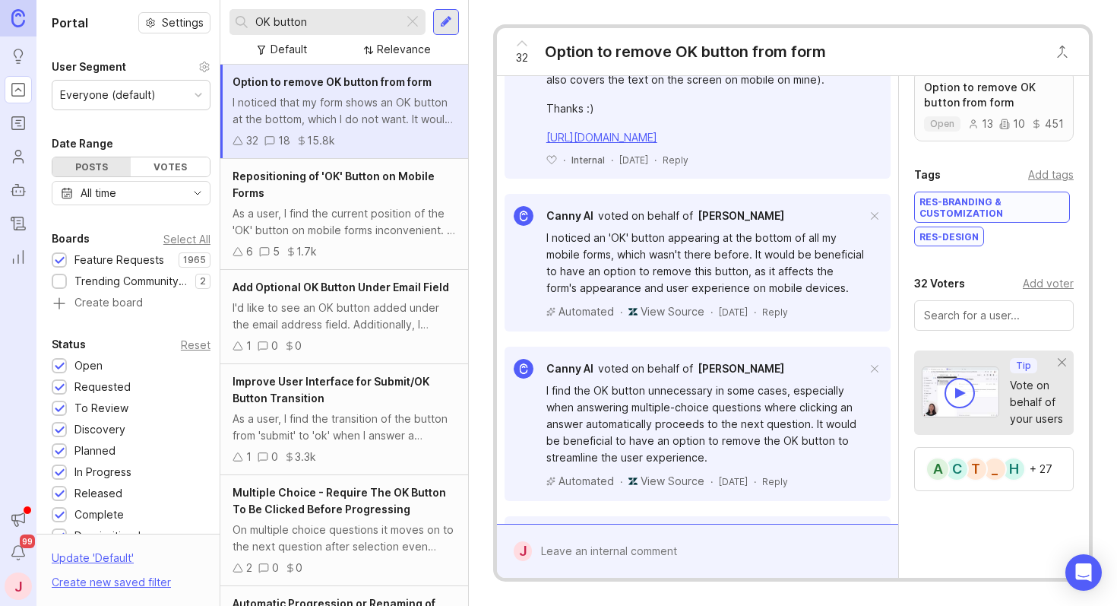
click at [1029, 285] on div "Add voter" at bounding box center [1048, 283] width 51 height 17
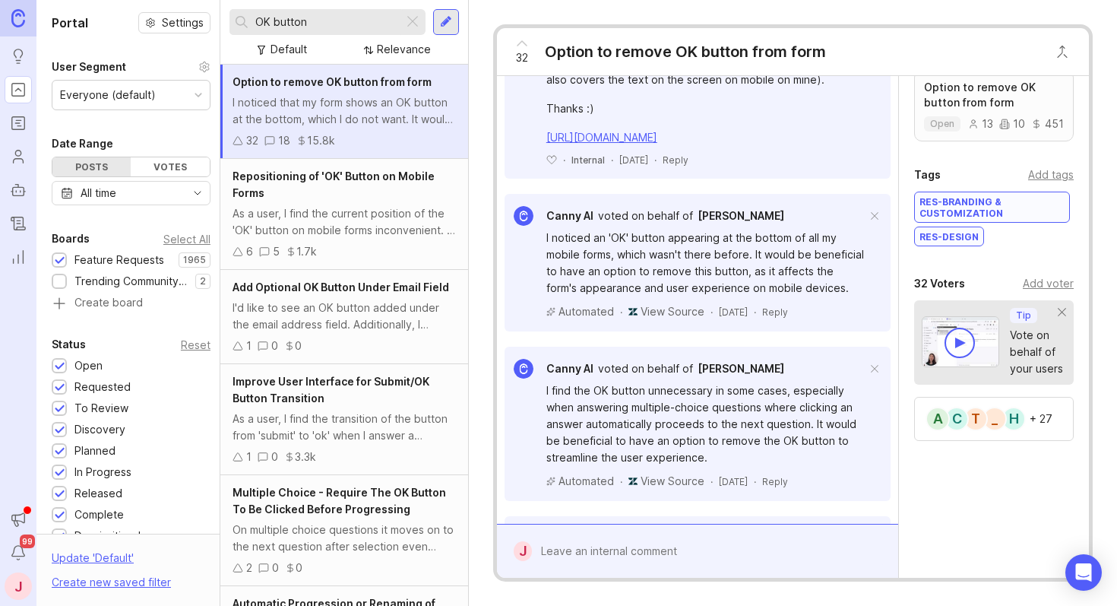
click at [1034, 283] on div "Add voter" at bounding box center [1048, 283] width 51 height 17
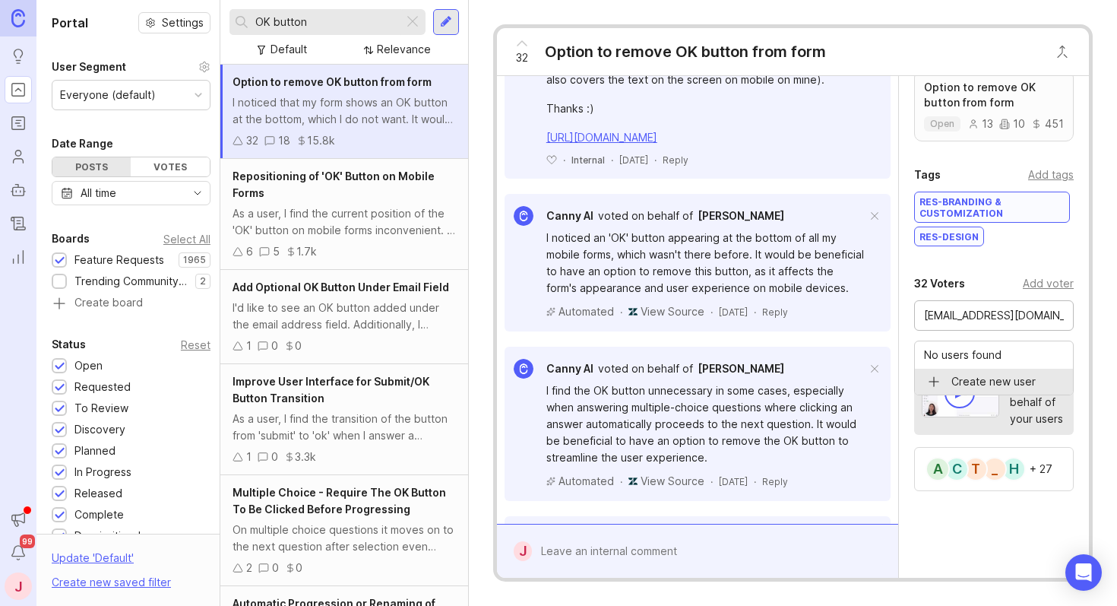
type input "[EMAIL_ADDRESS][DOMAIN_NAME]"
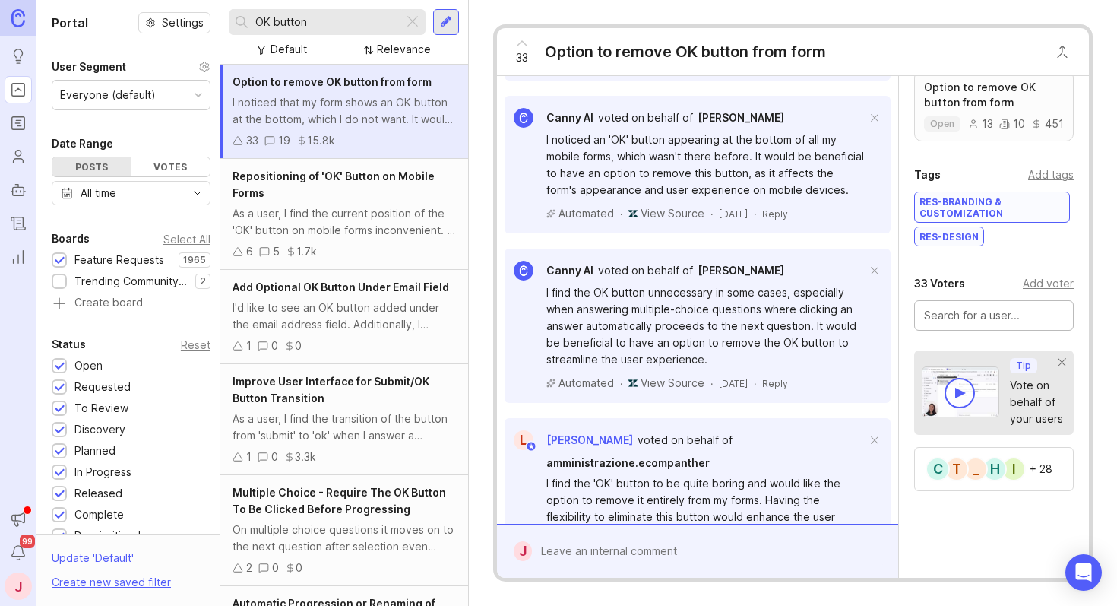
scroll to position [1736, 0]
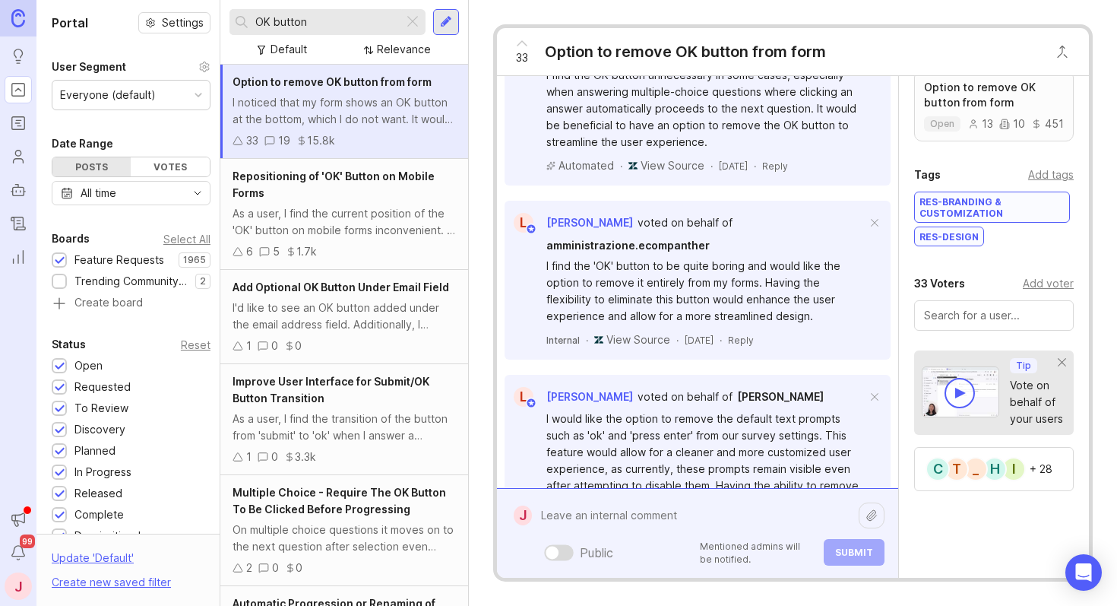
click at [611, 558] on div "Public Mentioned admins will be notified. Submit" at bounding box center [708, 533] width 353 height 65
paste textarea "[URL][DOMAIN_NAME]"
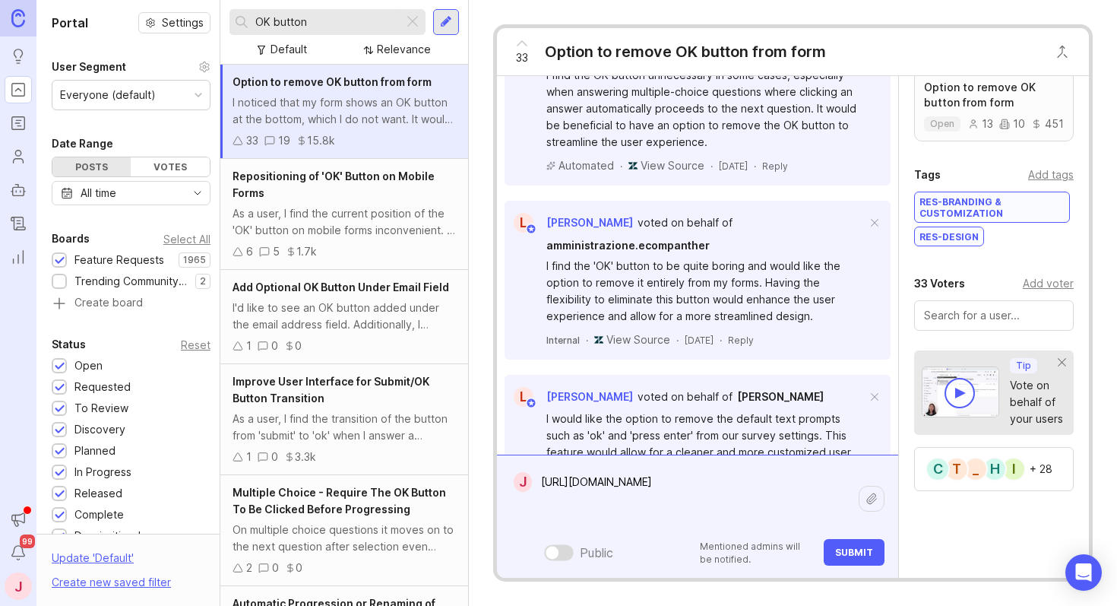
click at [539, 479] on textarea "[URL][DOMAIN_NAME]" at bounding box center [695, 498] width 327 height 62
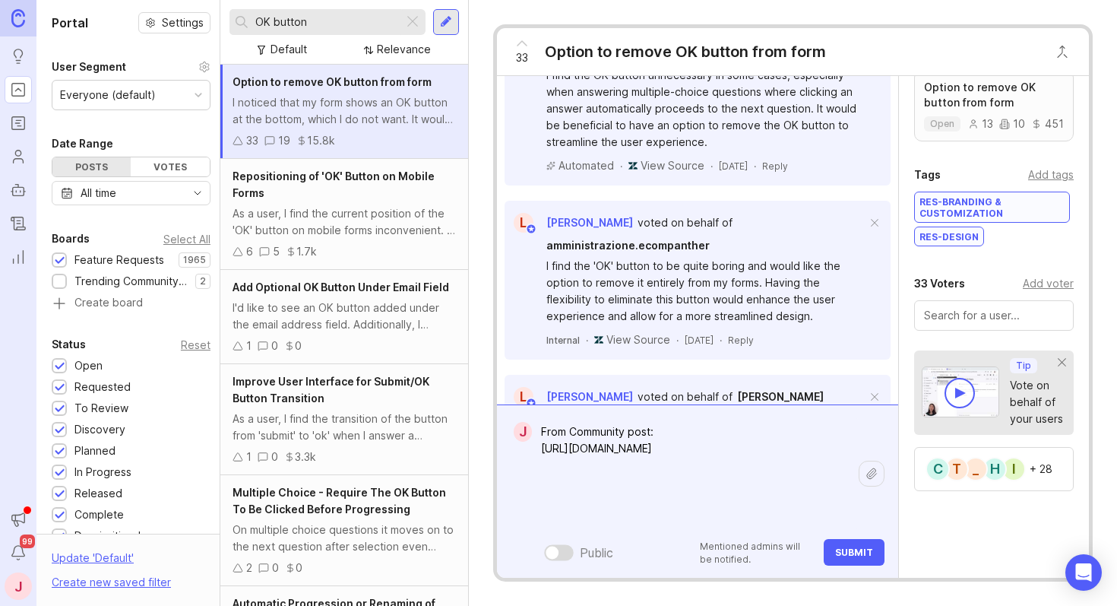
paste textarea "Here after the last question is submitted (dropdown) there is still the next bu…"
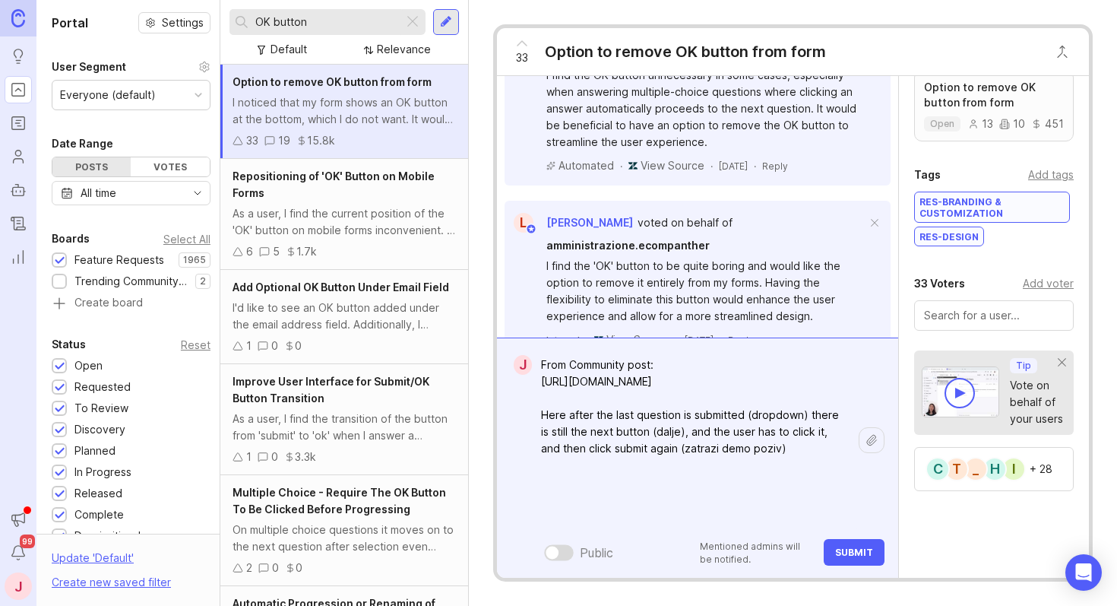
click at [867, 444] on icon at bounding box center [871, 440] width 9 height 10
click at [778, 502] on textarea "From Community post: [URL][DOMAIN_NAME] Here after the last question is submitt…" at bounding box center [695, 439] width 327 height 179
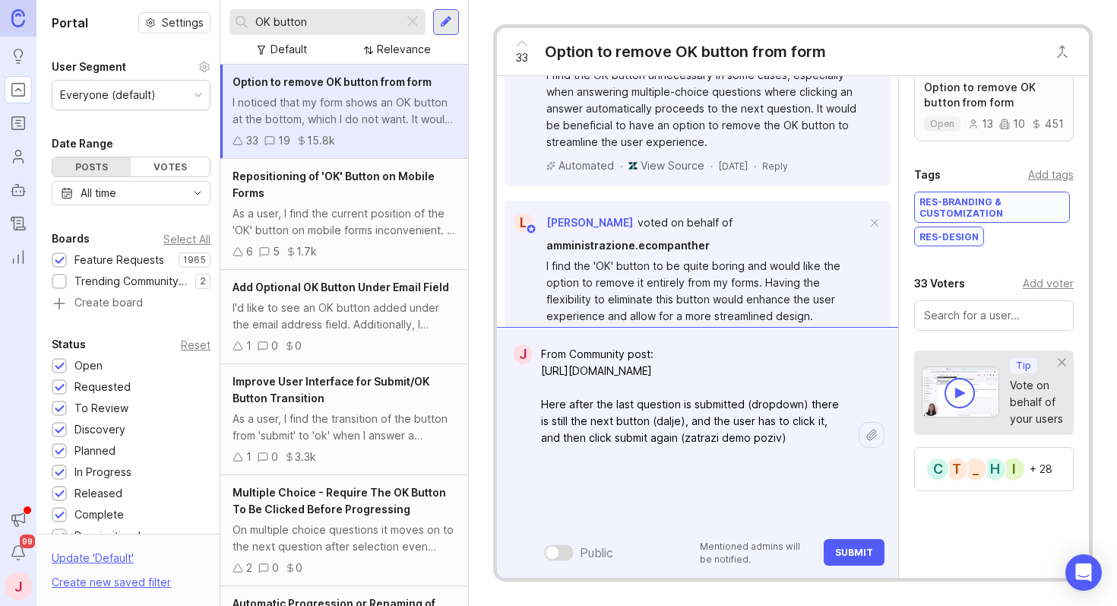
click at [865, 441] on div at bounding box center [872, 435] width 26 height 26
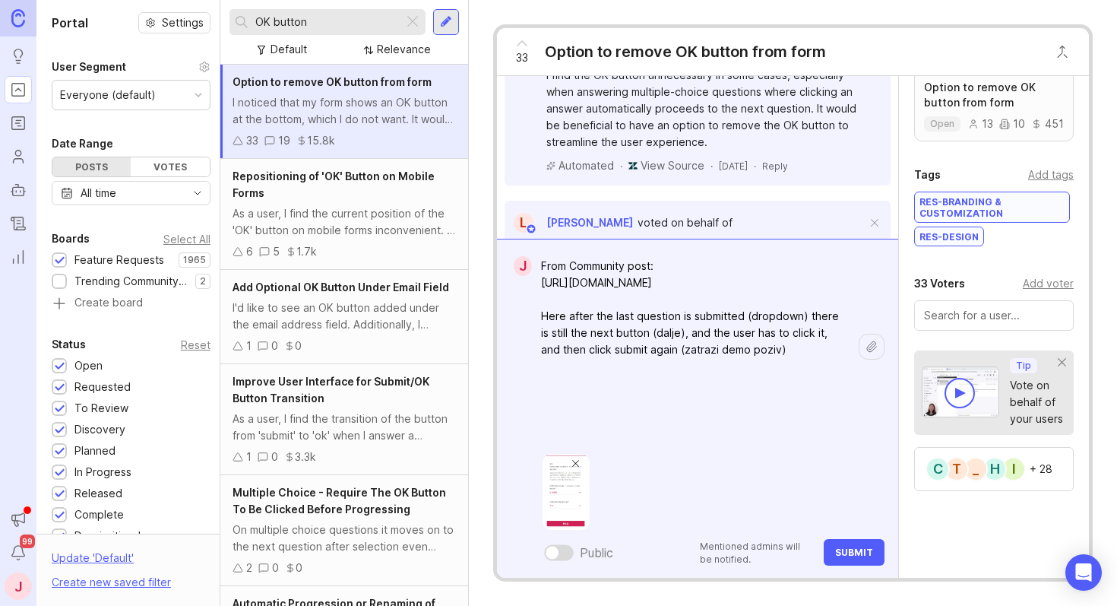
click at [659, 423] on textarea "From Community post: [URL][DOMAIN_NAME] Here after the last question is submitt…" at bounding box center [695, 350] width 327 height 196
paste textarea "And after clicking next"
click at [863, 348] on div at bounding box center [872, 347] width 26 height 26
click at [629, 460] on span at bounding box center [626, 464] width 8 height 8
click at [873, 344] on icon at bounding box center [871, 346] width 9 height 10
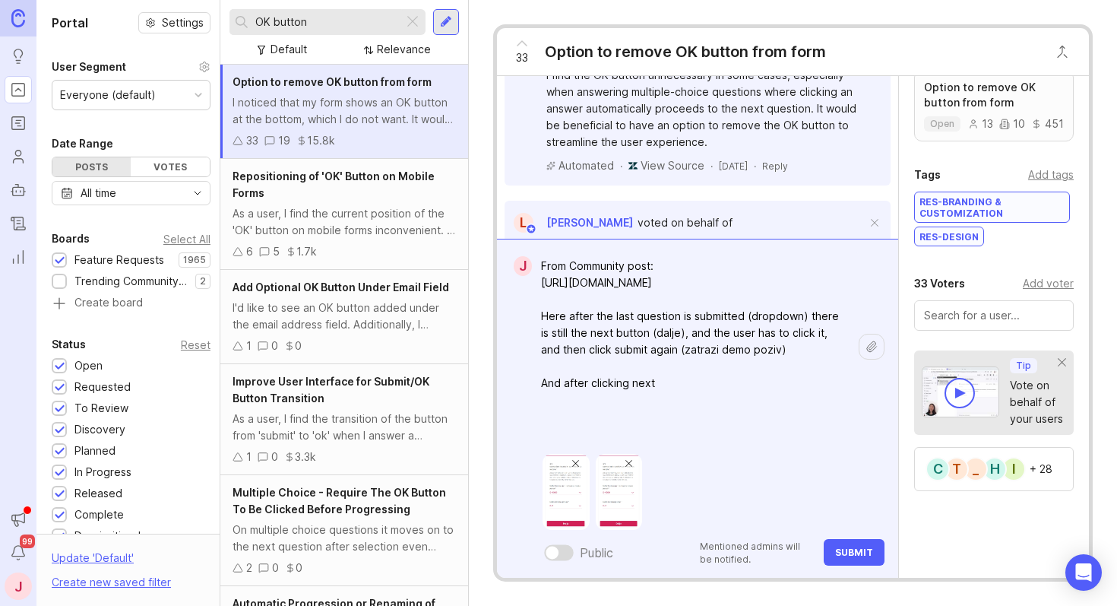
click at [636, 460] on img at bounding box center [619, 492] width 46 height 76
click at [574, 492] on img at bounding box center [566, 492] width 46 height 76
click at [626, 458] on button at bounding box center [629, 464] width 14 height 14
click at [870, 350] on icon at bounding box center [872, 347] width 12 height 12
click at [620, 492] on img at bounding box center [617, 492] width 43 height 76
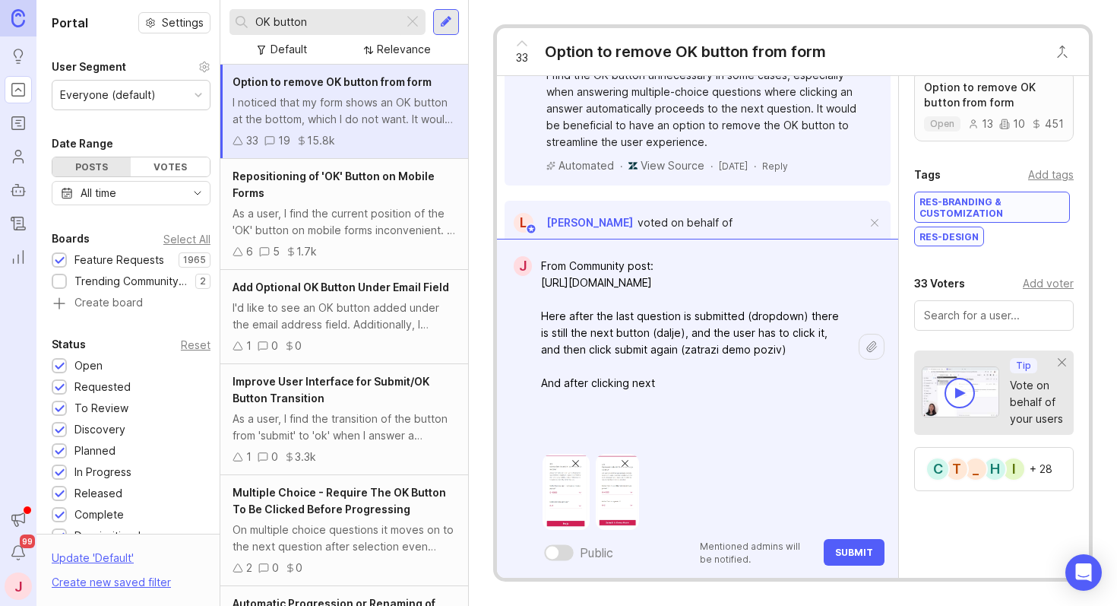
click at [566, 500] on img at bounding box center [566, 492] width 46 height 76
click at [705, 425] on textarea "From Community post: [URL][DOMAIN_NAME] Here after the last question is submitt…" at bounding box center [695, 350] width 327 height 196
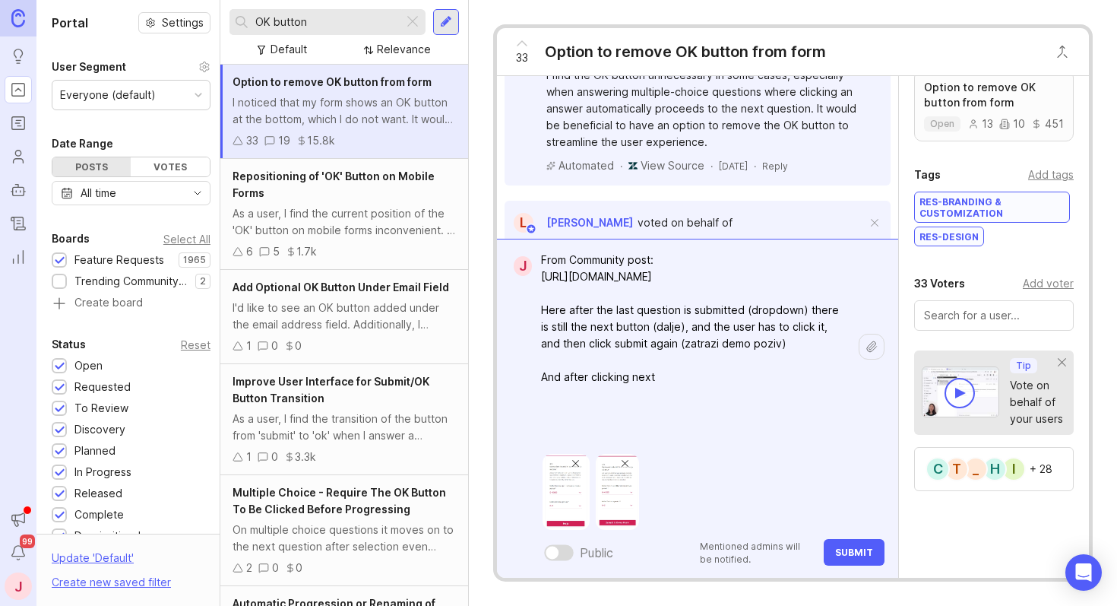
drag, startPoint x: 687, startPoint y: 422, endPoint x: 522, endPoint y: 407, distance: 165.6
click at [522, 407] on form "J From Community post: [URL][DOMAIN_NAME] Here after the last question is submi…" at bounding box center [697, 408] width 401 height 339
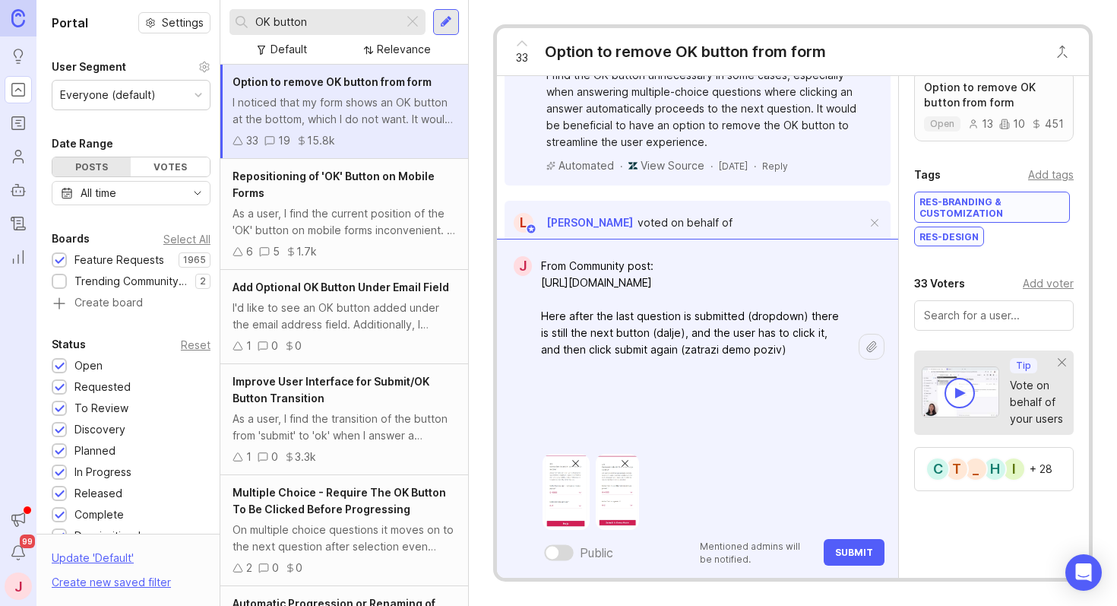
paste textarea "Is there a way to just click submit without having to click next with no reason?"
type textarea "From Community post: [URL][DOMAIN_NAME] Here after the last question is submitt…"
click at [852, 557] on span "Submit" at bounding box center [854, 551] width 38 height 11
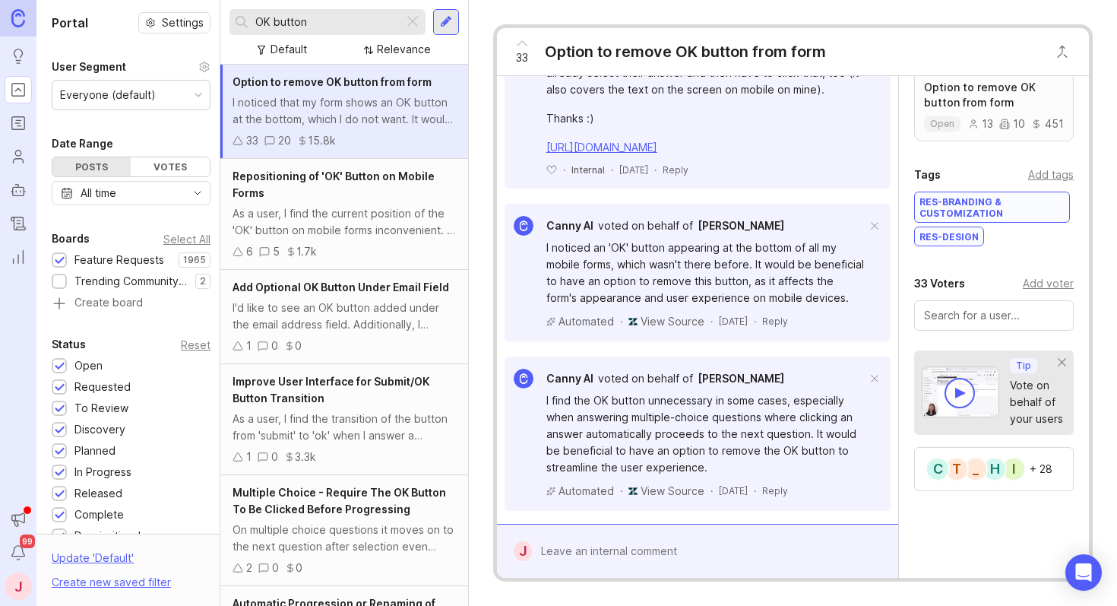
scroll to position [2078, 0]
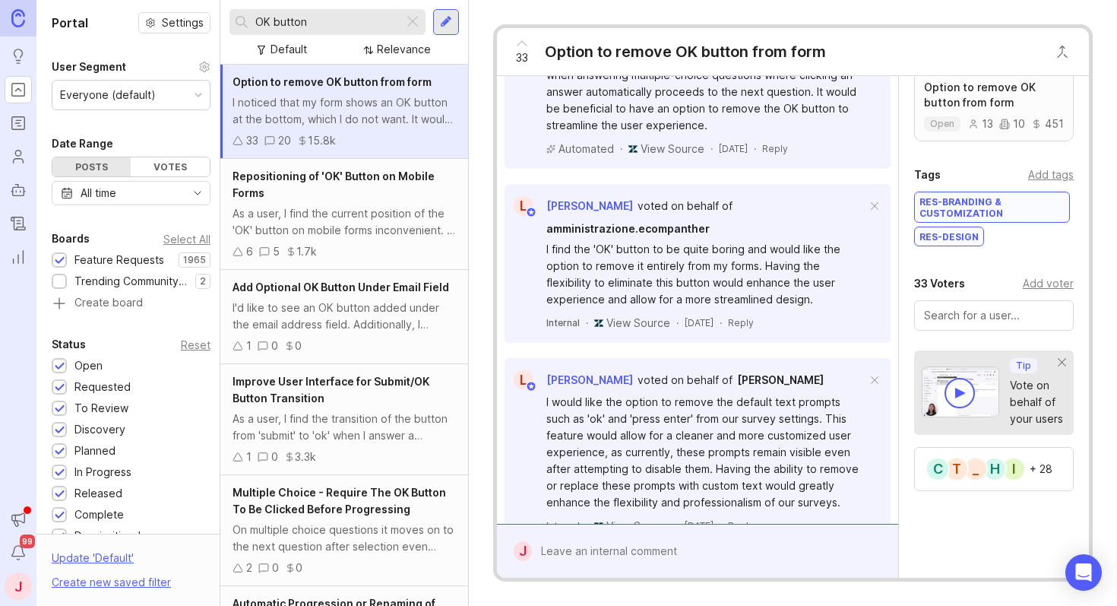
click at [1047, 283] on div "Add voter" at bounding box center [1048, 283] width 51 height 17
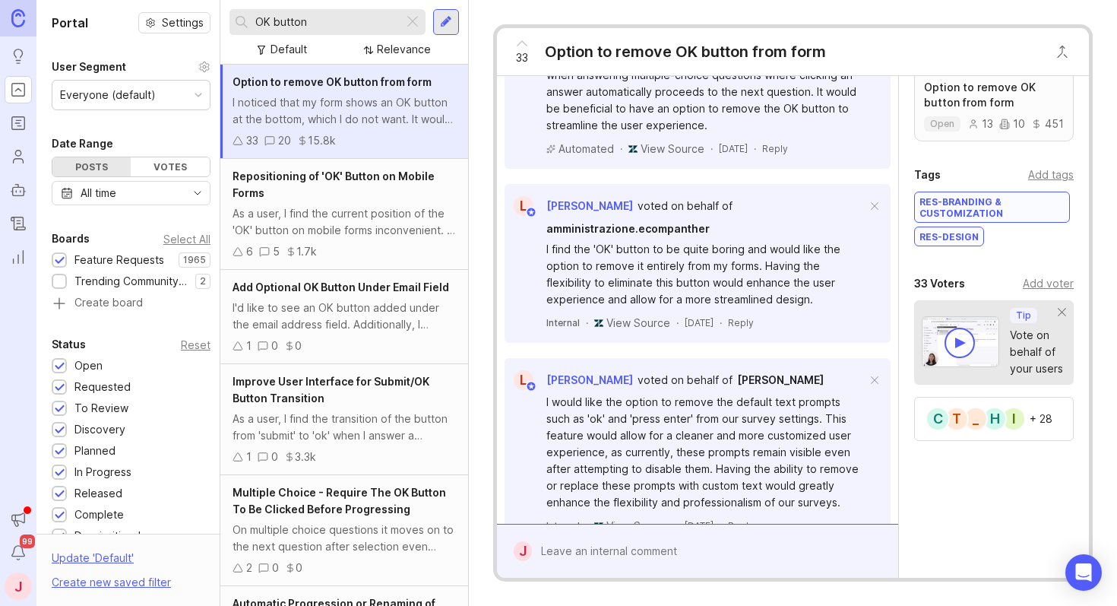
click at [1027, 283] on div "Add voter" at bounding box center [1048, 283] width 51 height 17
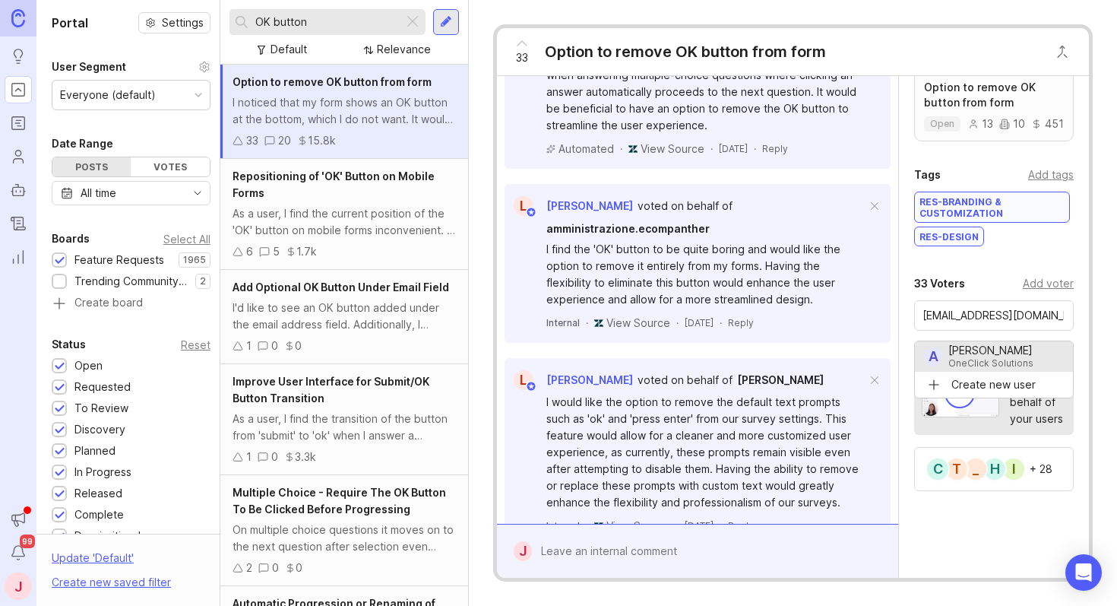
scroll to position [0, 0]
type input "[PERSON_NAME]"
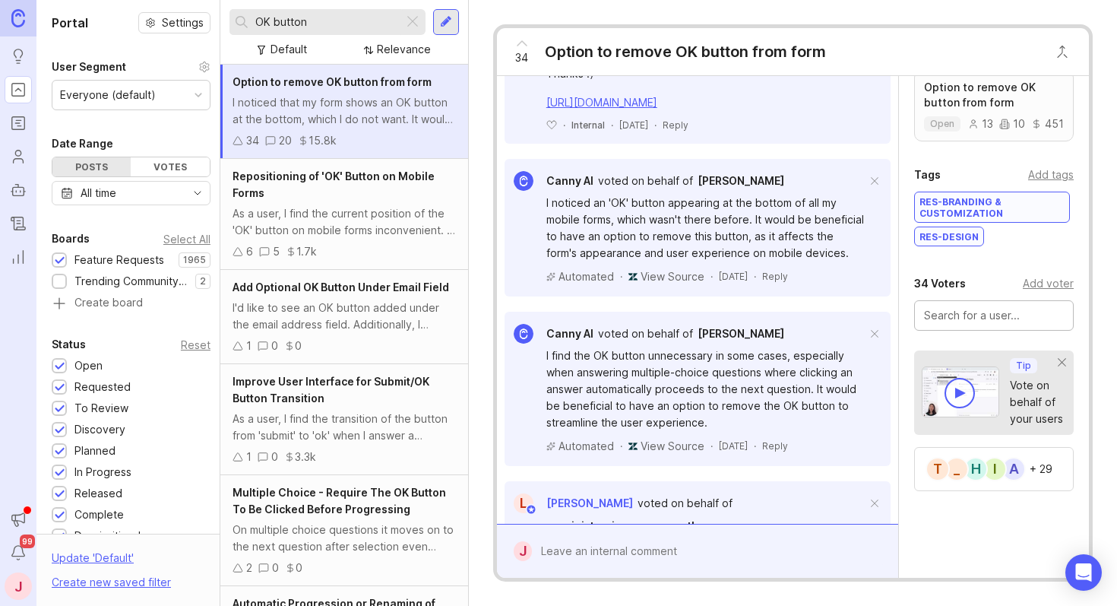
scroll to position [1572, 0]
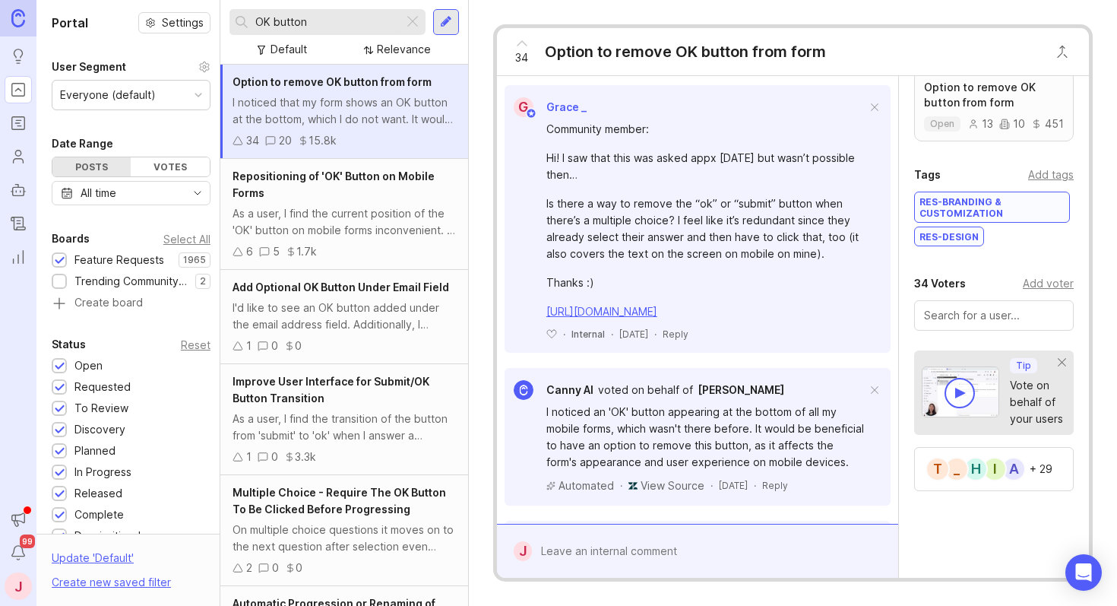
drag, startPoint x: 312, startPoint y: 23, endPoint x: 224, endPoint y: 18, distance: 87.5
click at [224, 18] on div "OK button Default Relevance" at bounding box center [344, 32] width 248 height 65
type input "individual response"
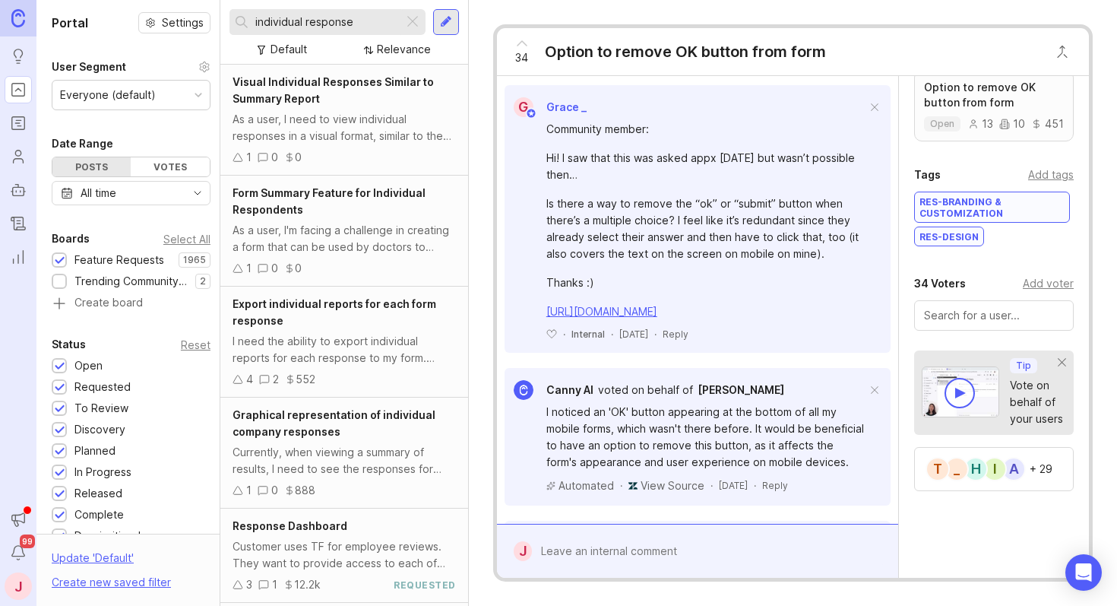
click at [373, 119] on div "As a user, I need to view individual responses in a visual format, similar to t…" at bounding box center [344, 127] width 223 height 33
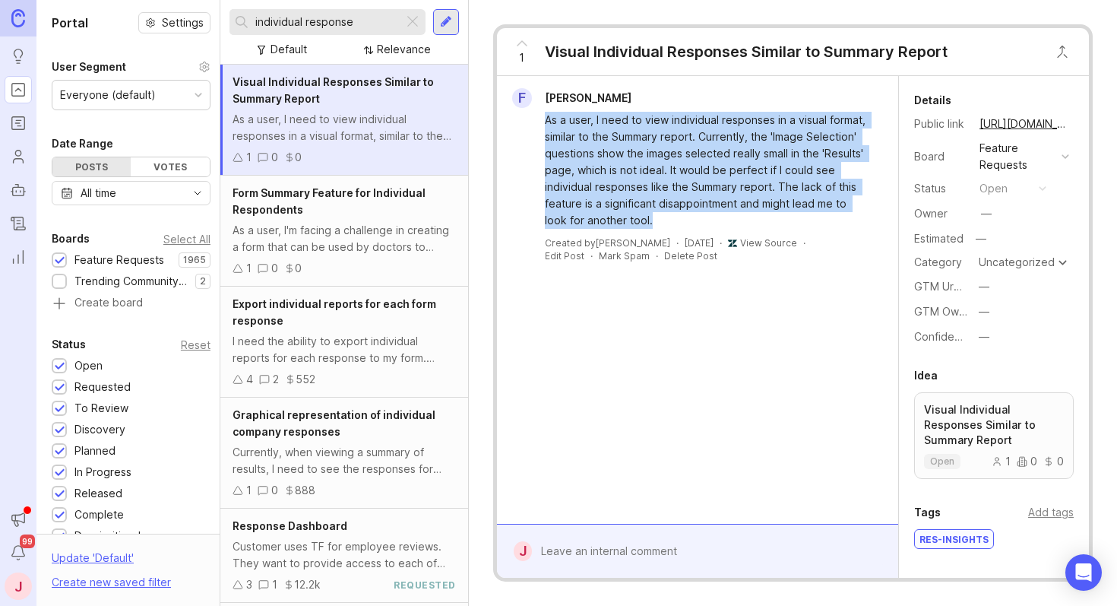
drag, startPoint x: 748, startPoint y: 216, endPoint x: 531, endPoint y: 122, distance: 236.2
click at [531, 122] on div "As a user, I need to view individual responses in a visual format, similar to t…" at bounding box center [697, 168] width 389 height 121
click at [638, 134] on div "As a user, I need to view individual responses in a visual format, similar to t…" at bounding box center [706, 170] width 323 height 117
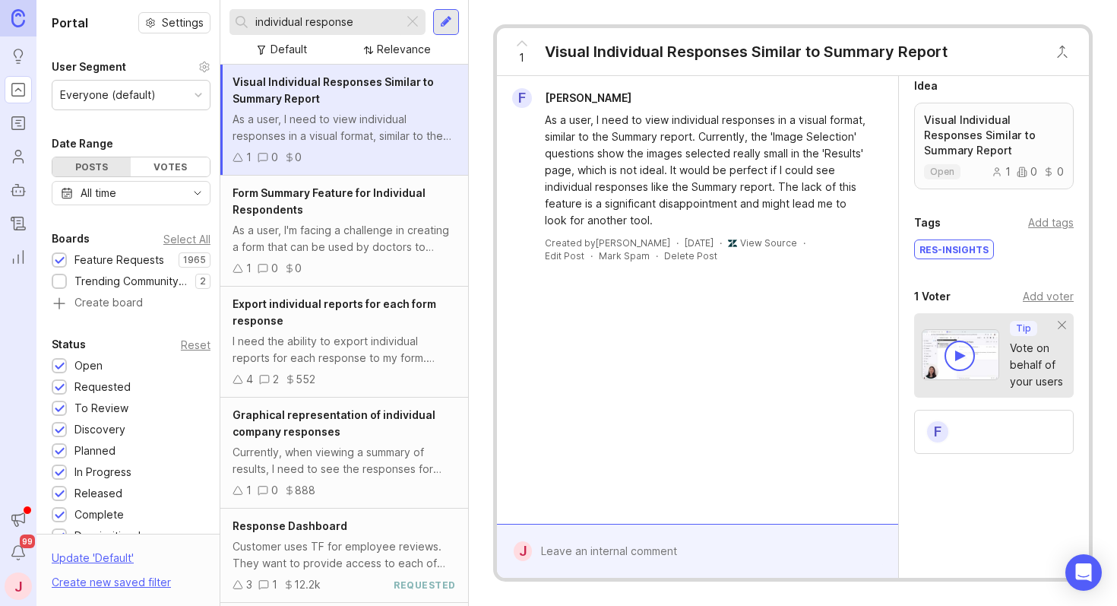
scroll to position [303, 0]
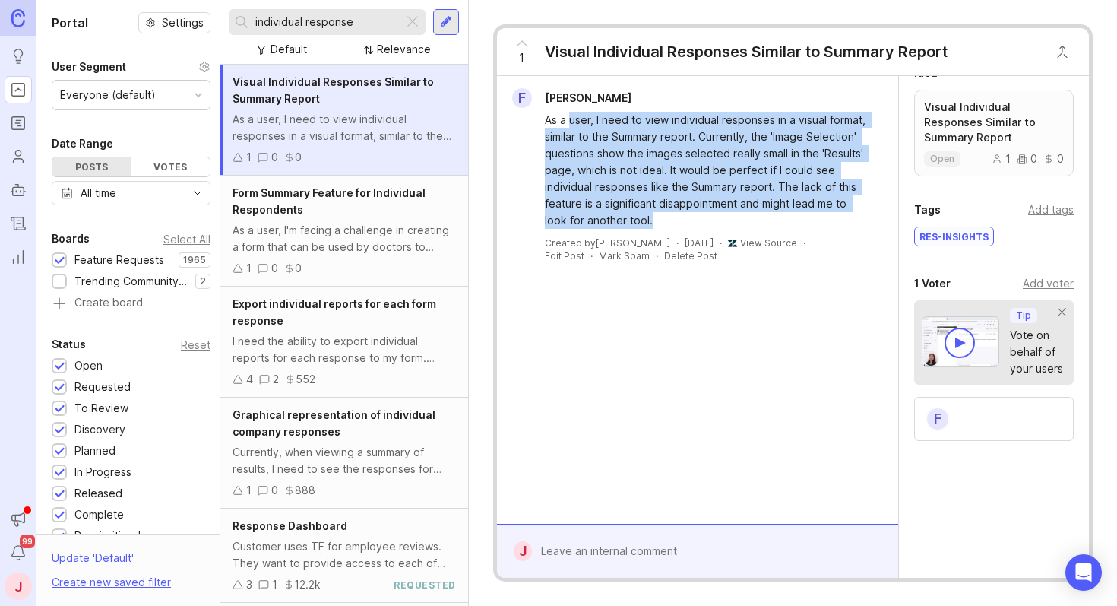
drag, startPoint x: 722, startPoint y: 223, endPoint x: 569, endPoint y: 112, distance: 189.4
click at [569, 112] on div "As a user, I need to view individual responses in a visual format, similar to t…" at bounding box center [706, 170] width 323 height 117
click at [628, 140] on div "As a user, I need to view individual responses in a visual format, similar to t…" at bounding box center [706, 170] width 323 height 117
drag, startPoint x: 738, startPoint y: 214, endPoint x: 559, endPoint y: 120, distance: 201.6
click at [564, 115] on div "As a user, I need to view individual responses in a visual format, similar to t…" at bounding box center [706, 170] width 323 height 117
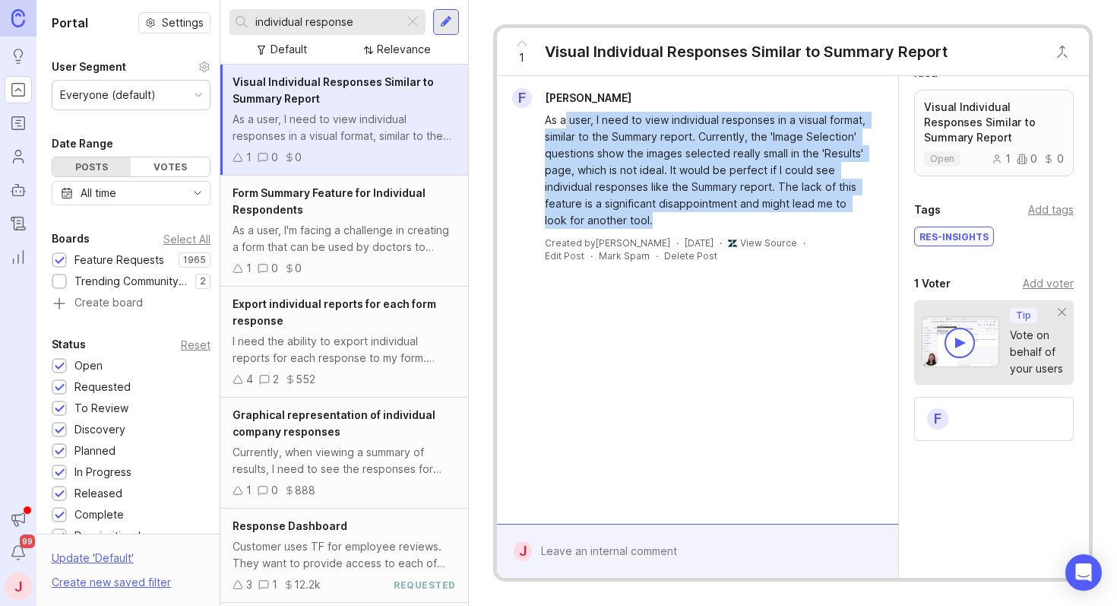
click at [598, 145] on div "As a user, I need to view individual responses in a visual format, similar to t…" at bounding box center [706, 170] width 323 height 117
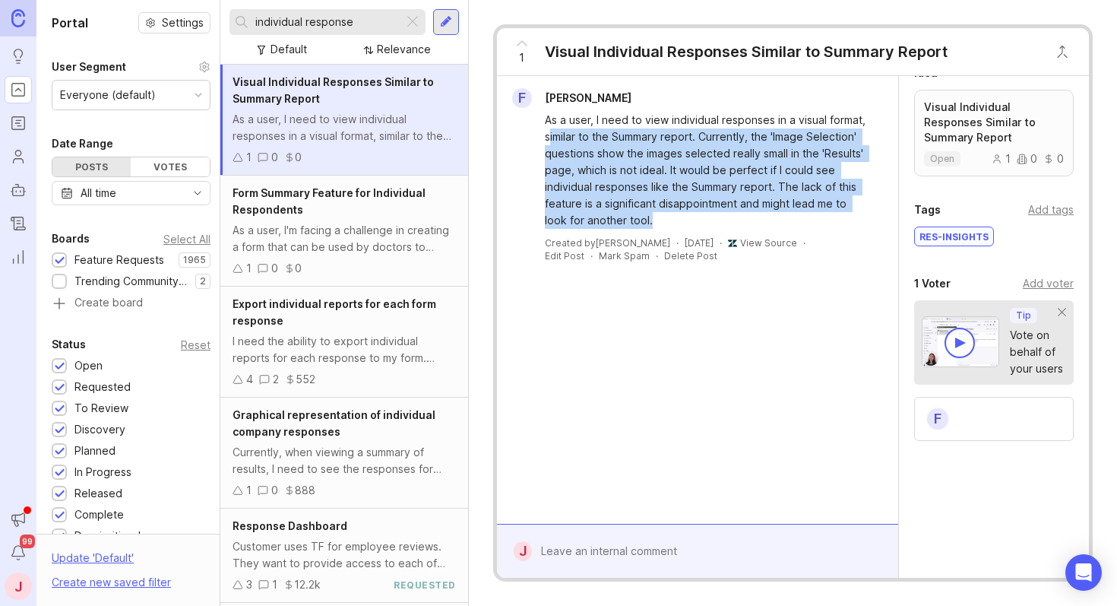
drag, startPoint x: 727, startPoint y: 219, endPoint x: 550, endPoint y: 134, distance: 197.2
click at [550, 134] on div "As a user, I need to view individual responses in a visual format, similar to t…" at bounding box center [706, 170] width 323 height 117
click at [553, 135] on div "As a user, I need to view individual responses in a visual format, similar to t…" at bounding box center [706, 170] width 323 height 117
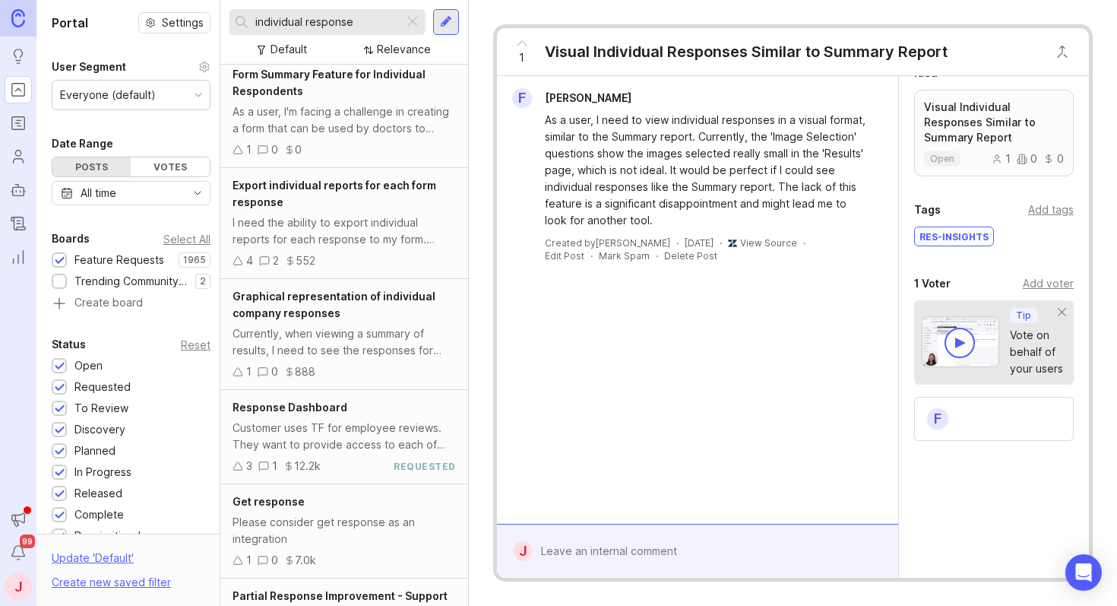
scroll to position [0, 0]
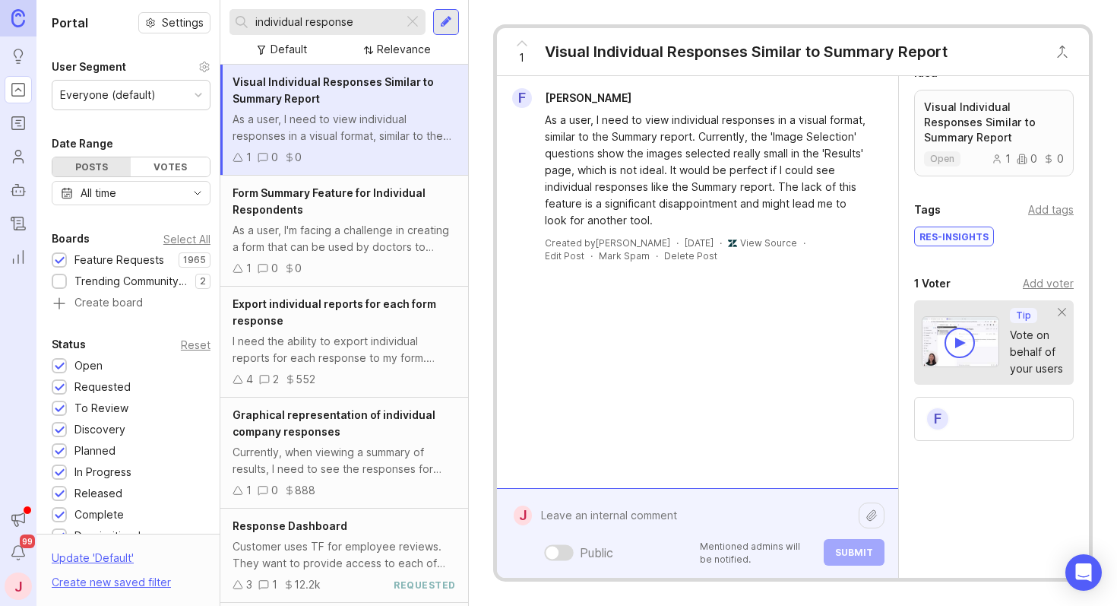
click at [594, 558] on div "Public Mentioned admins will be notified. Submit" at bounding box center [708, 533] width 353 height 65
paste textarea "[URL][DOMAIN_NAME]"
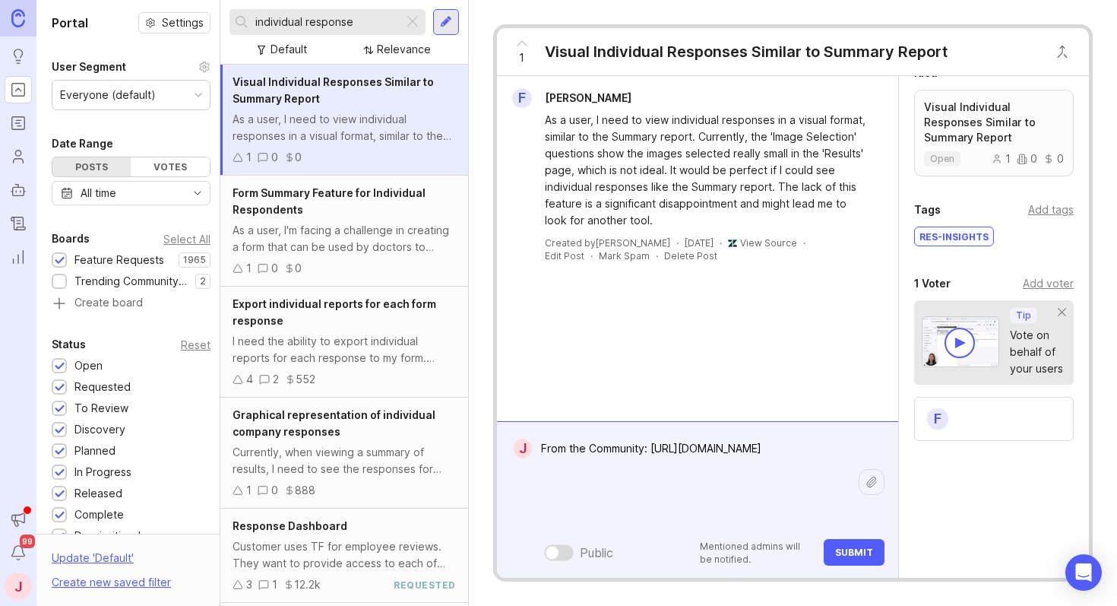
paste textarea "YES we want this too. REALLY important for customer tracking."
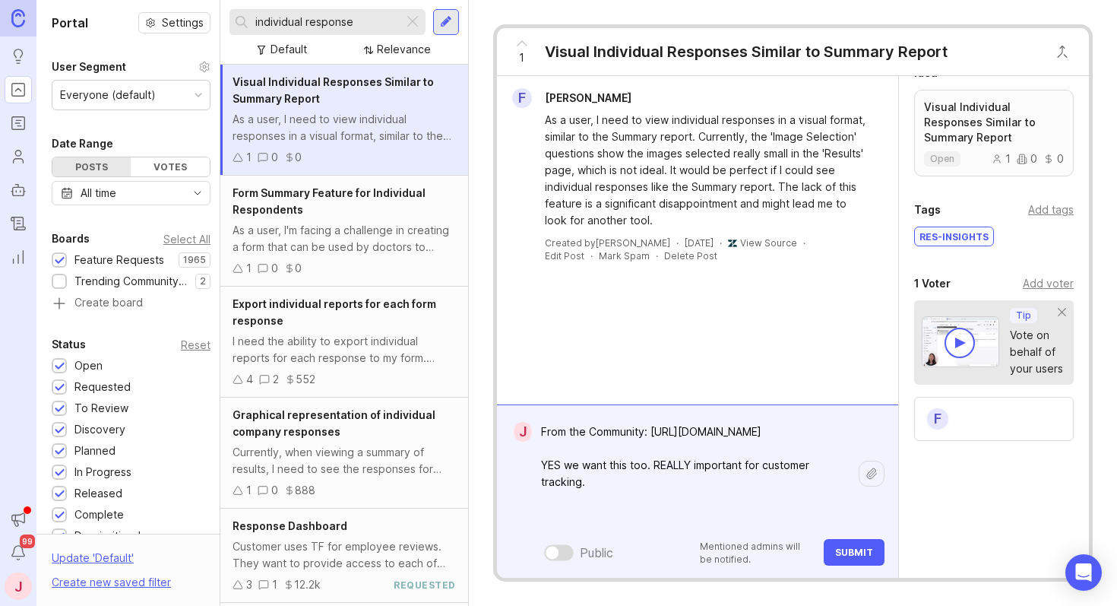
type textarea "From the Community: [URL][DOMAIN_NAME] YES we want this too. REALLY important f…"
click at [857, 556] on span "Submit" at bounding box center [854, 551] width 38 height 11
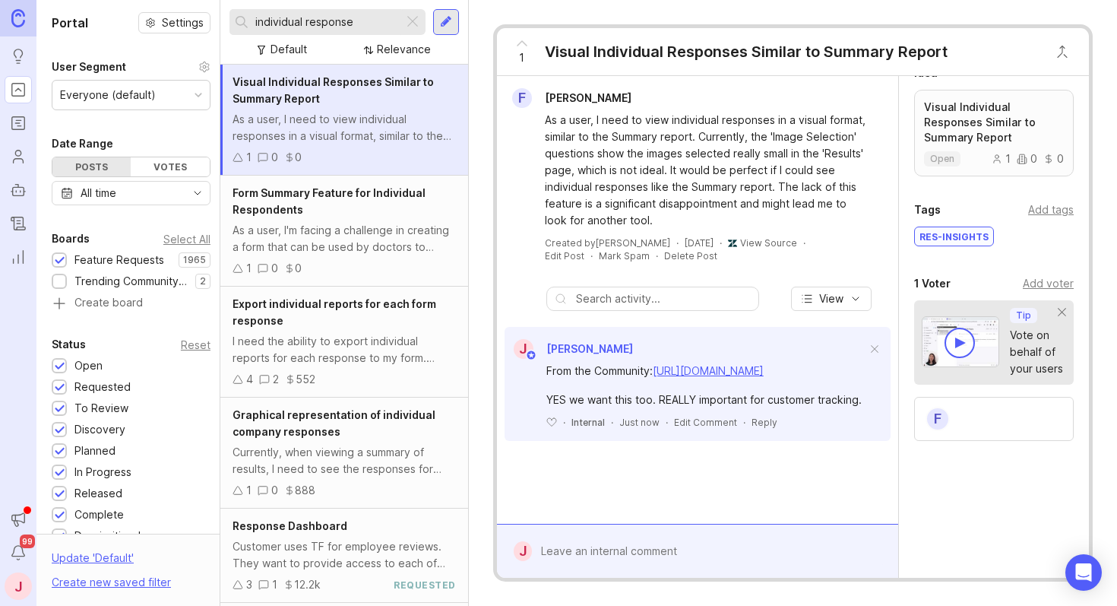
click at [933, 283] on div "1 Voter" at bounding box center [932, 283] width 36 height 18
click at [1029, 289] on div "Add voter" at bounding box center [1048, 283] width 51 height 17
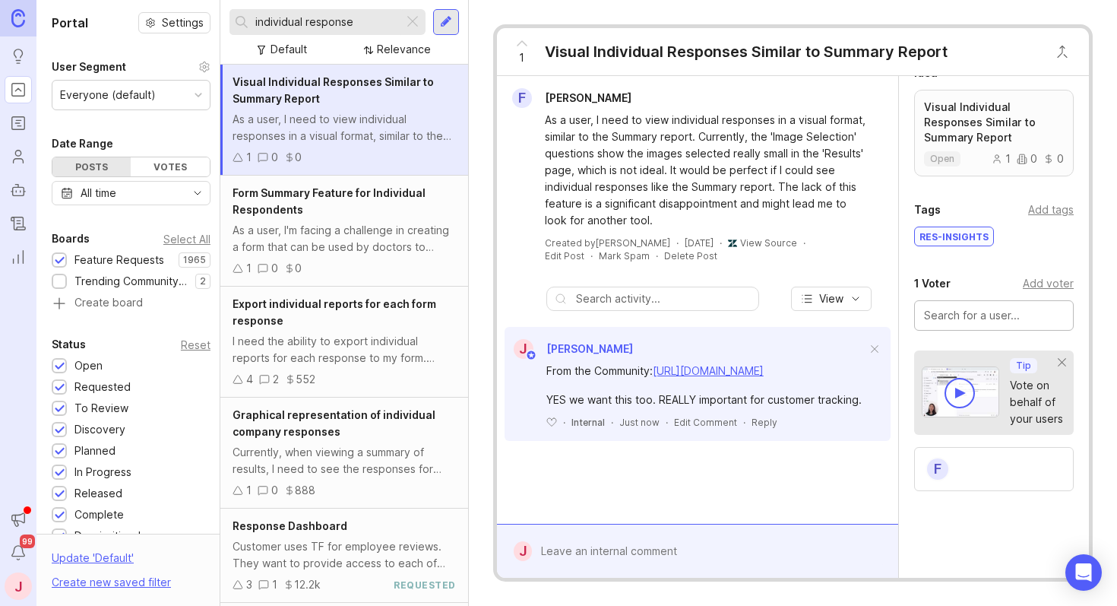
click at [971, 311] on input "text" at bounding box center [994, 315] width 140 height 17
paste input "[EMAIL_ADDRESS][DOMAIN_NAME]"
type input "[PERSON_NAME]"
click at [1025, 282] on div "Add voter" at bounding box center [1048, 283] width 51 height 17
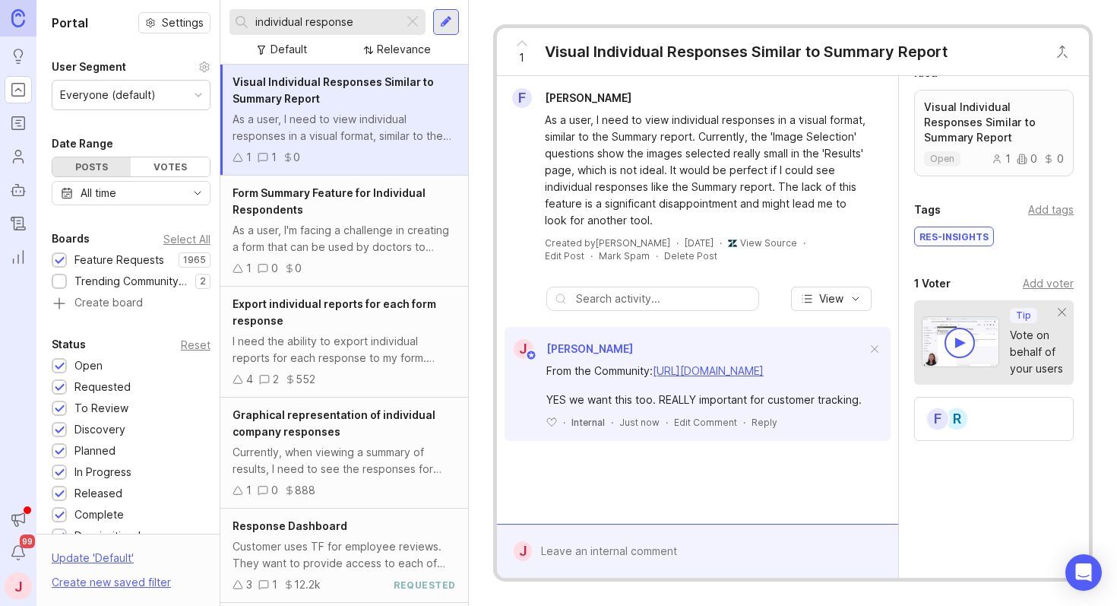
click at [1044, 281] on div "Add voter" at bounding box center [1048, 283] width 51 height 17
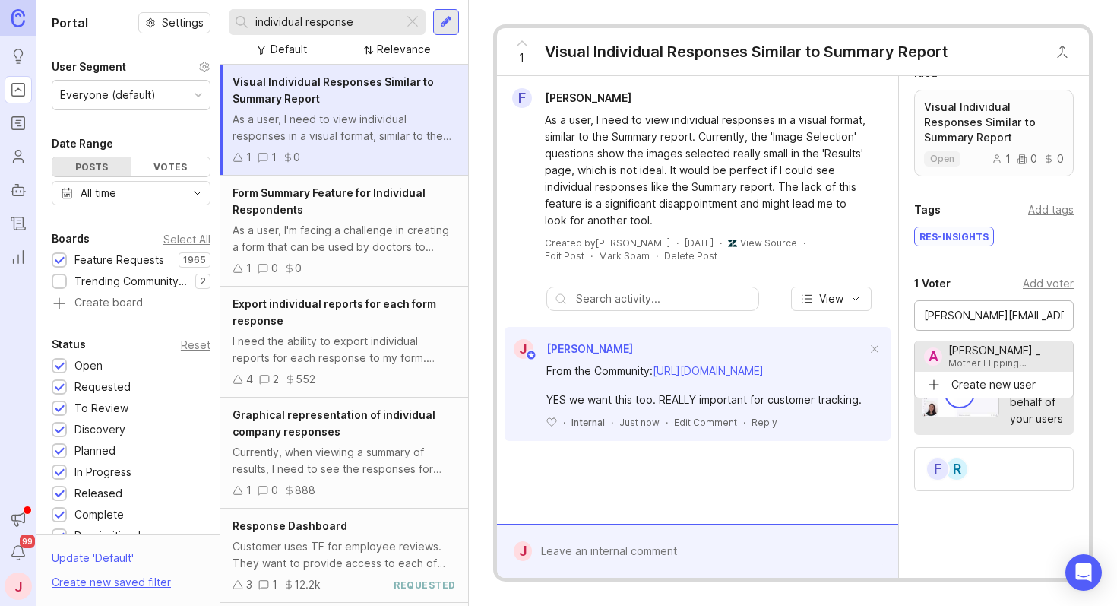
type input "[PERSON_NAME] _"
